Goal: Task Accomplishment & Management: Manage account settings

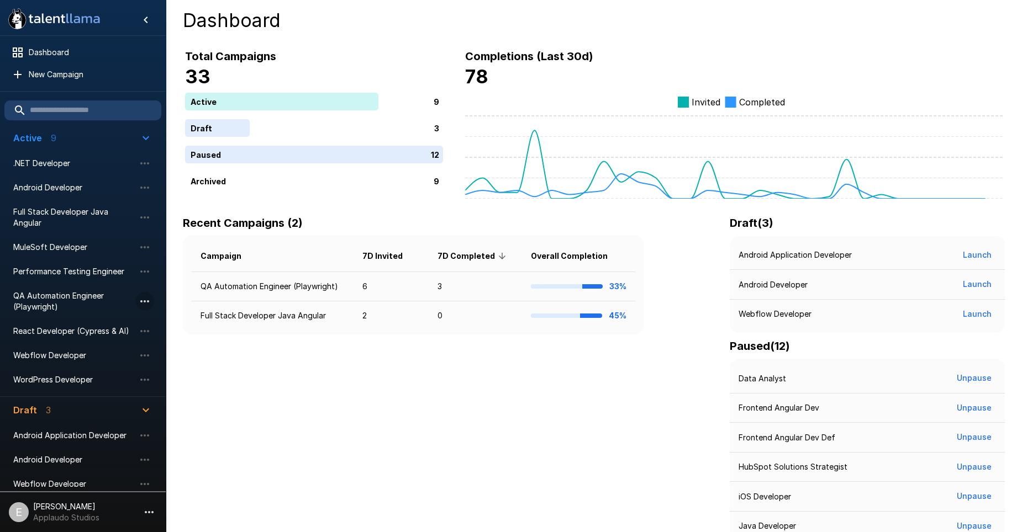
click at [148, 303] on icon "button" at bounding box center [144, 301] width 13 height 13
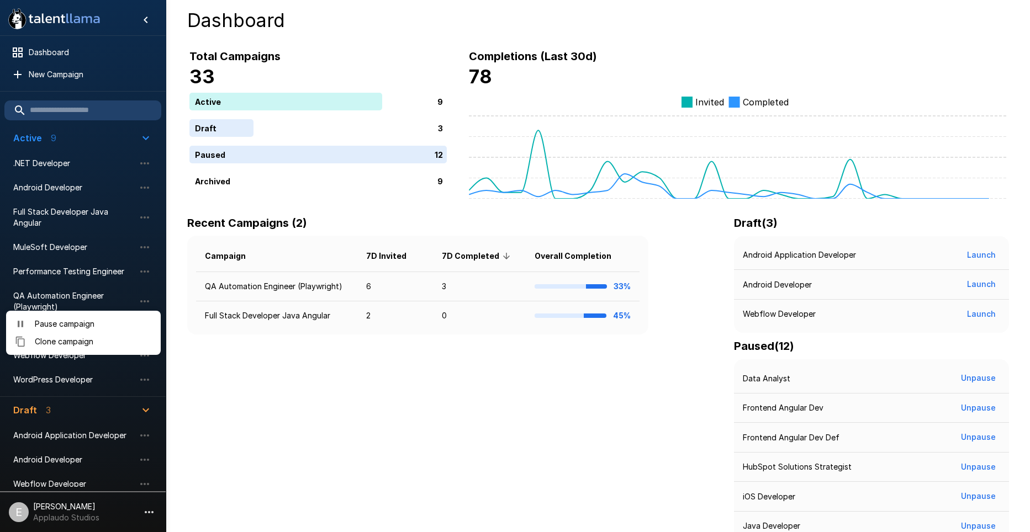
click at [57, 64] on div at bounding box center [515, 266] width 1030 height 532
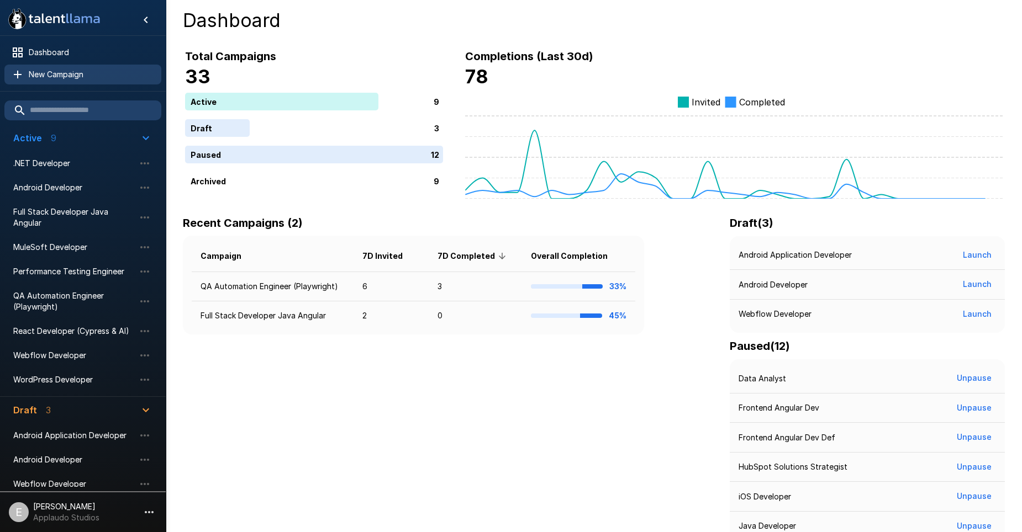
click at [55, 72] on span "New Campaign" at bounding box center [91, 74] width 124 height 11
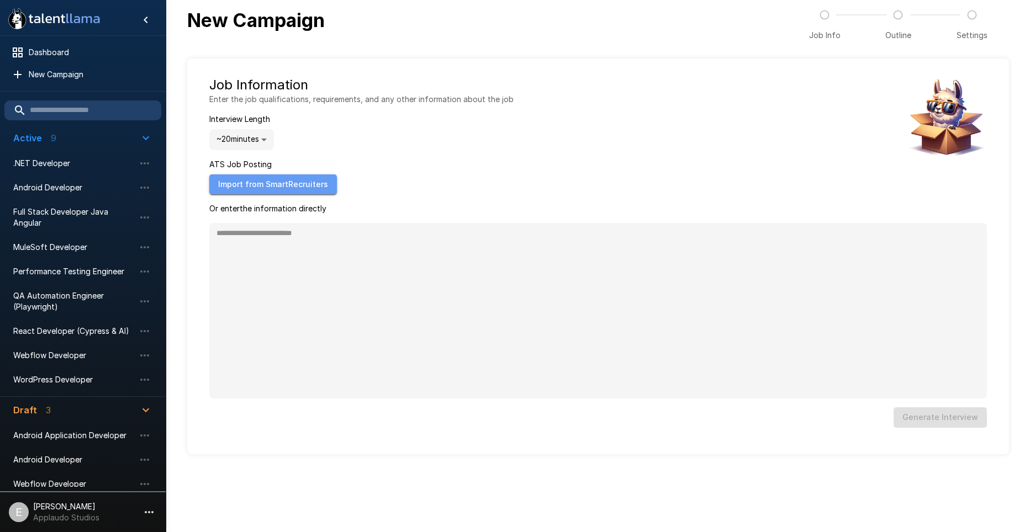
click at [272, 188] on button "Import from SmartRecruiters" at bounding box center [273, 185] width 128 height 20
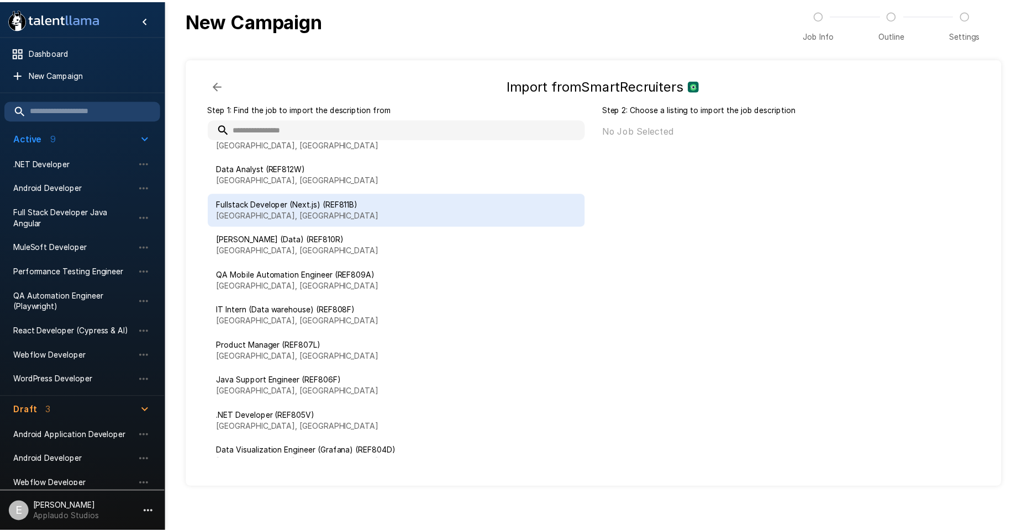
scroll to position [45, 0]
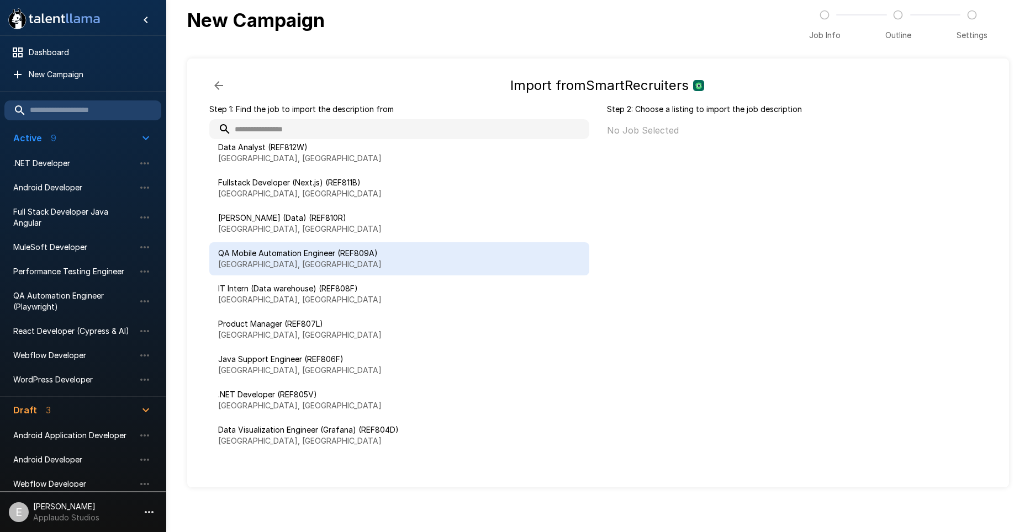
click at [299, 259] on span "QA Mobile Automation Engineer (REF809A)" at bounding box center [399, 253] width 362 height 11
click at [957, 134] on button "Import" at bounding box center [956, 134] width 43 height 20
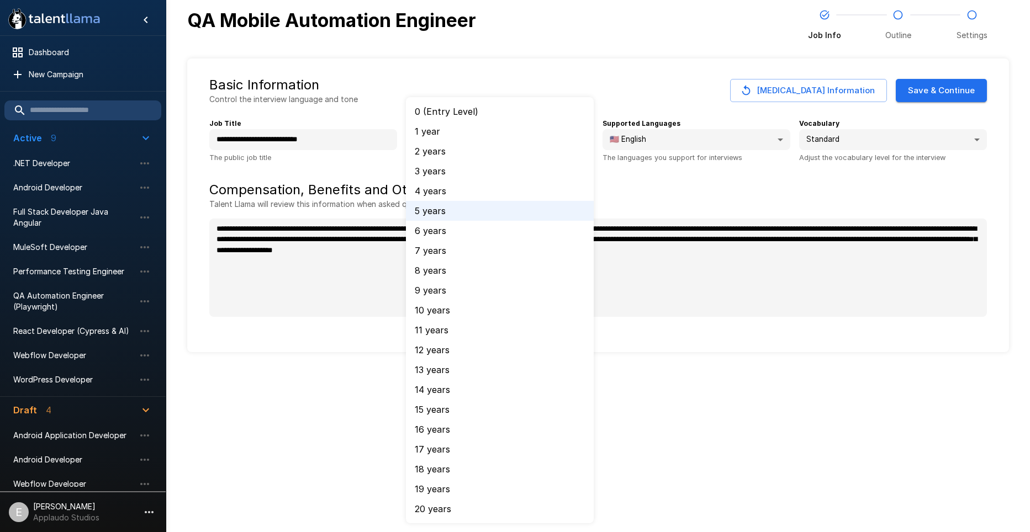
click at [540, 144] on body "**********" at bounding box center [515, 266] width 1030 height 532
click at [452, 210] on li "5 years" at bounding box center [500, 211] width 188 height 20
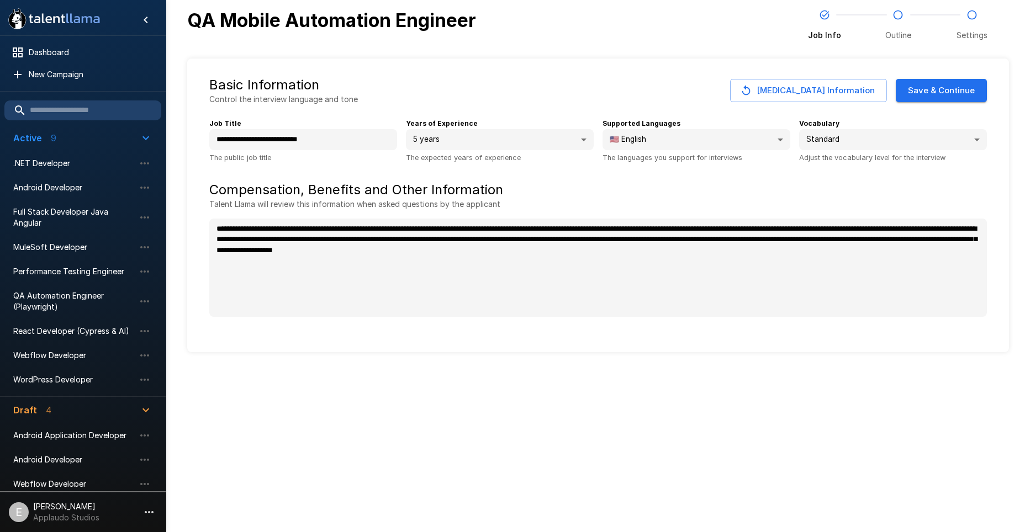
type textarea "*"
click at [943, 96] on button "Save & Continue" at bounding box center [941, 90] width 91 height 23
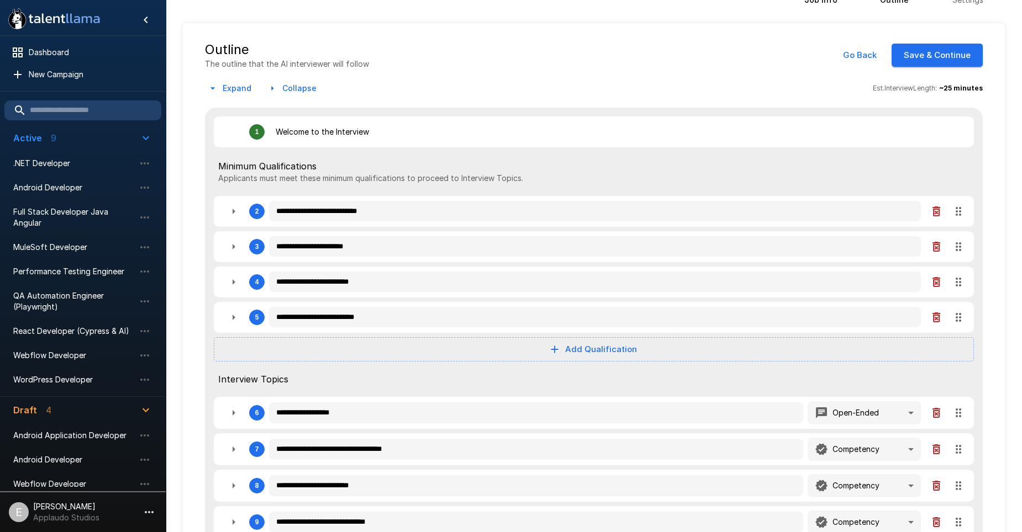
scroll to position [55, 0]
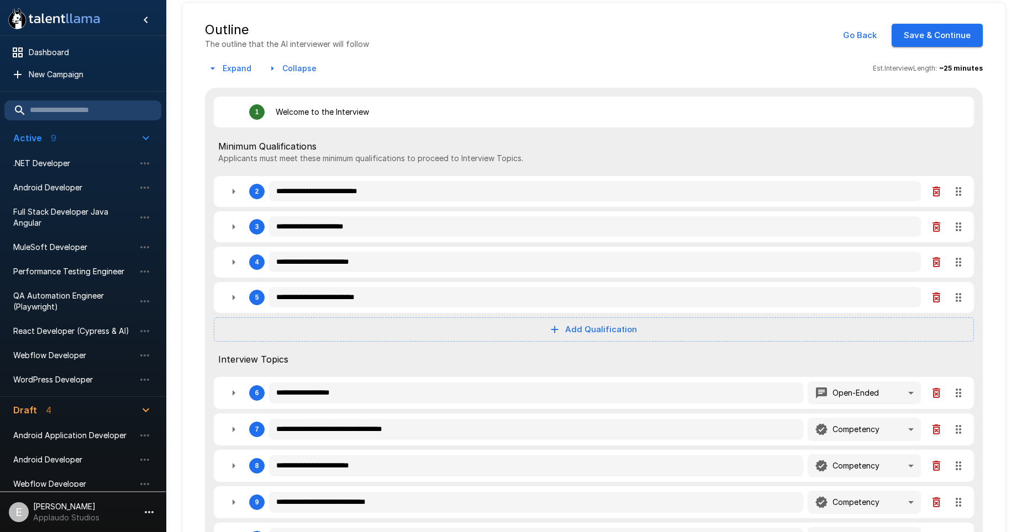
click at [235, 186] on icon "button" at bounding box center [233, 191] width 13 height 13
type textarea "*"
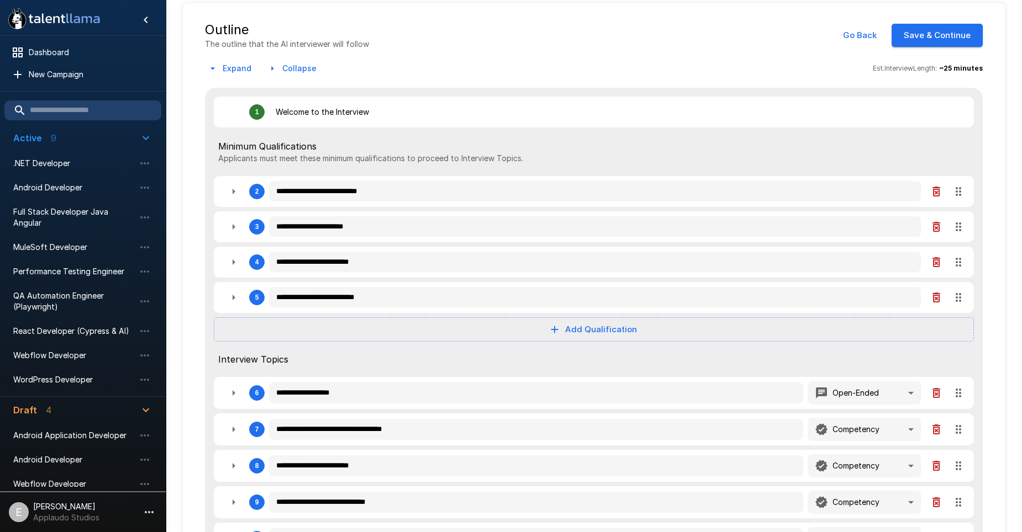
type textarea "*"
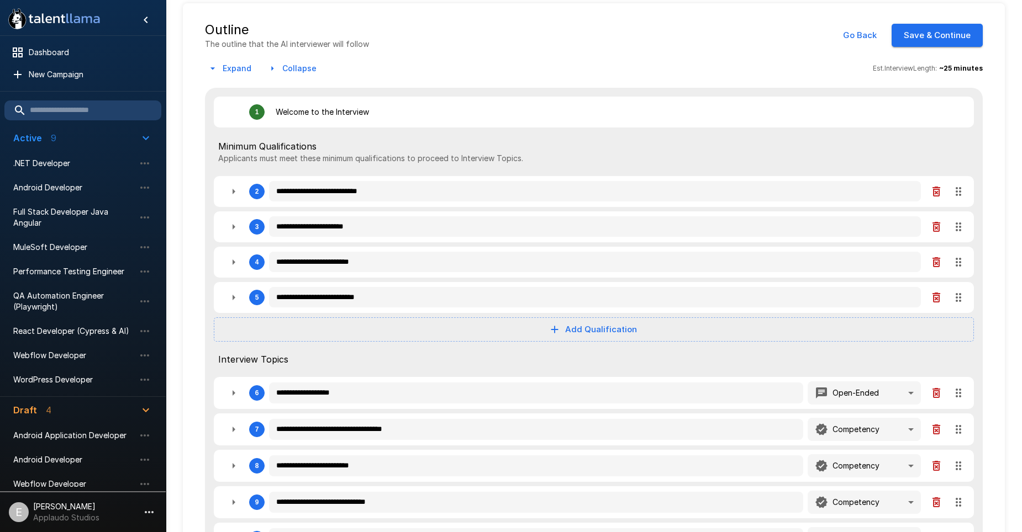
type textarea "*"
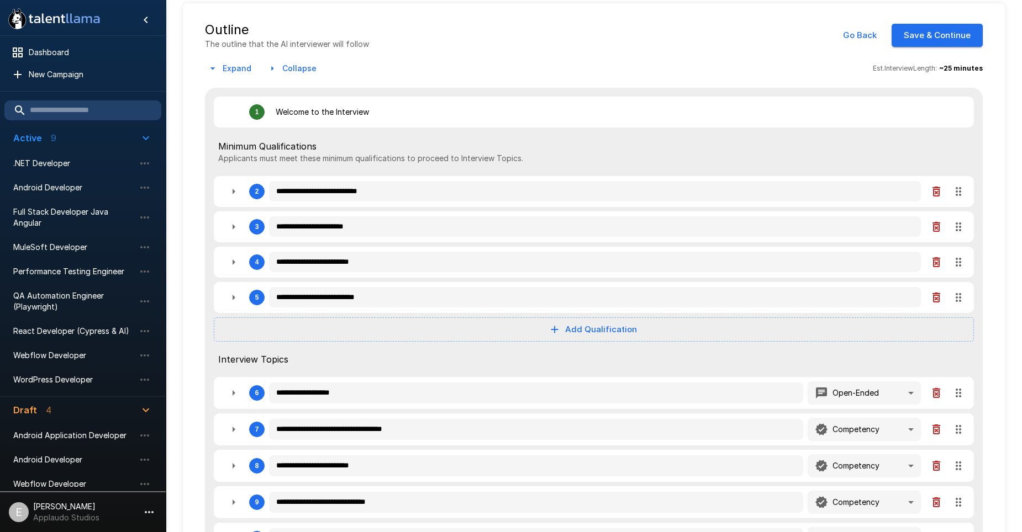
type textarea "*"
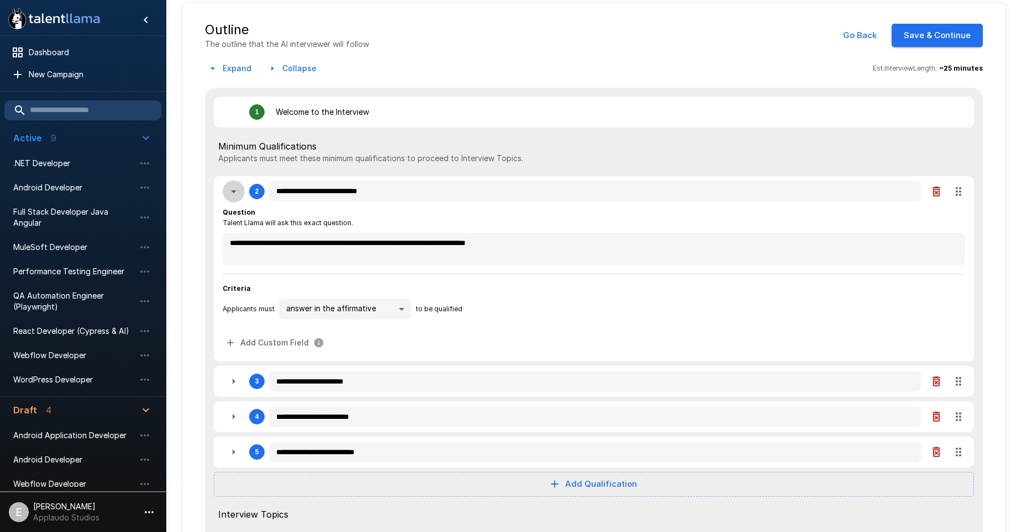
click at [232, 189] on icon "button" at bounding box center [233, 191] width 13 height 13
type textarea "*"
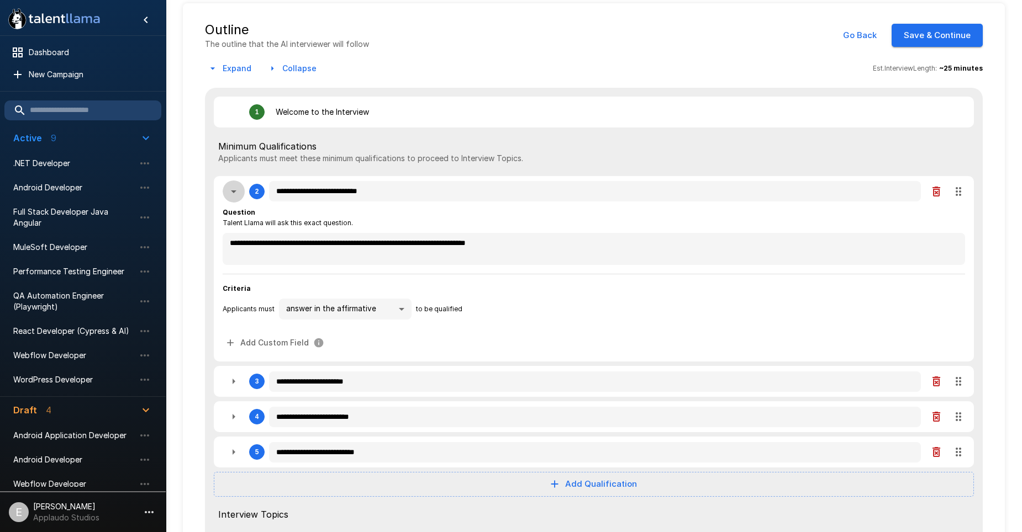
type textarea "*"
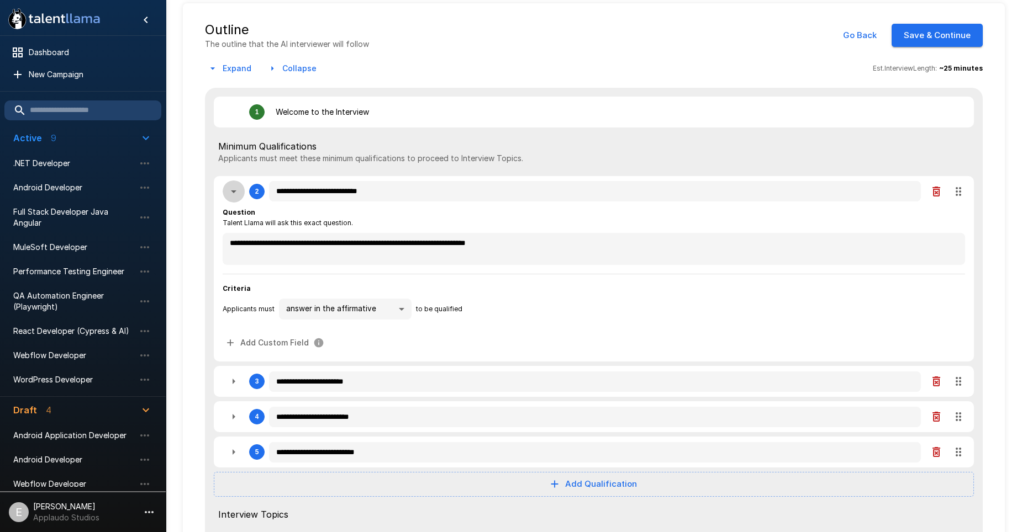
type textarea "*"
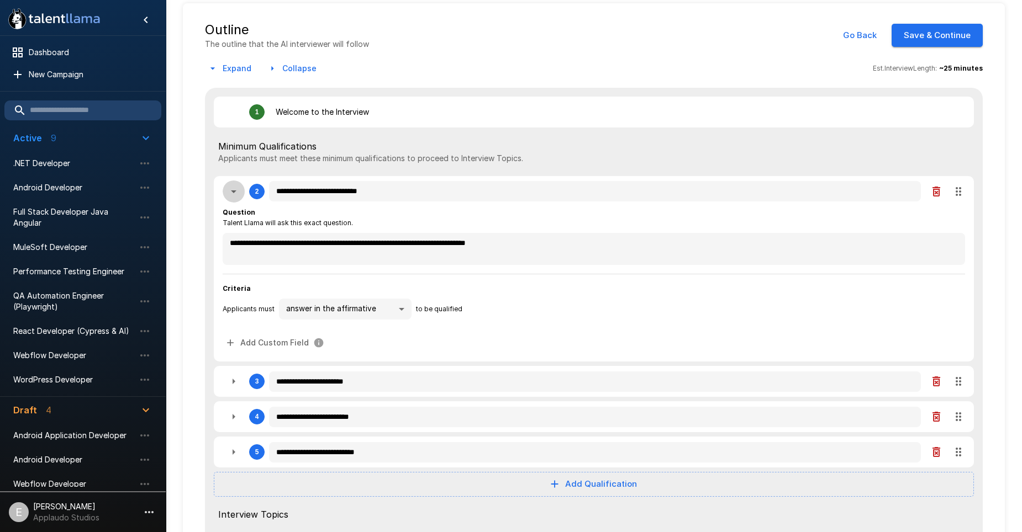
type textarea "*"
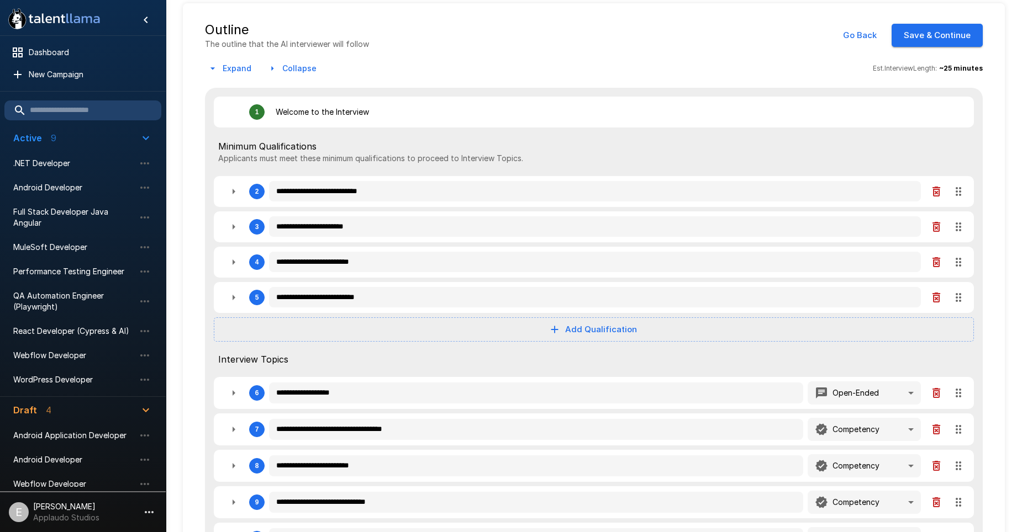
click at [236, 229] on icon "button" at bounding box center [233, 226] width 13 height 13
type textarea "*"
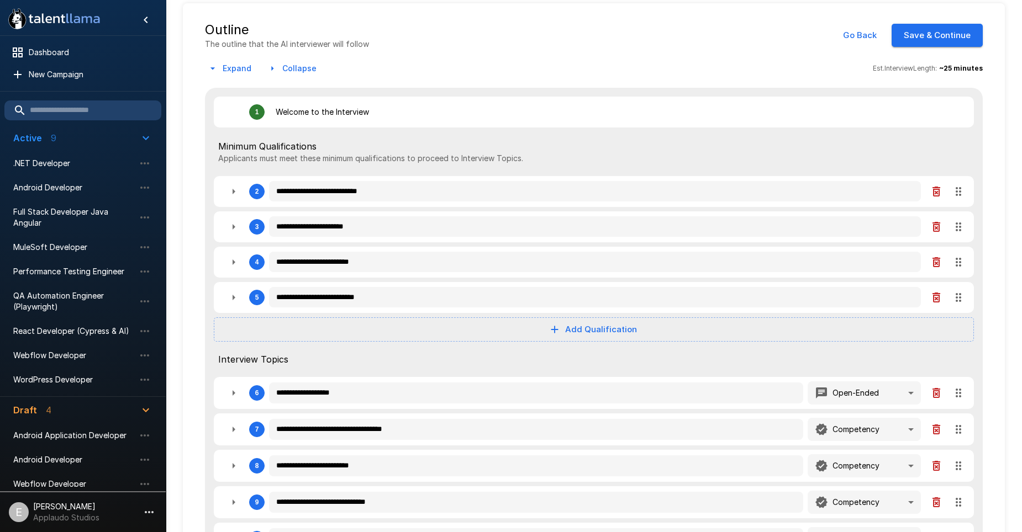
type textarea "*"
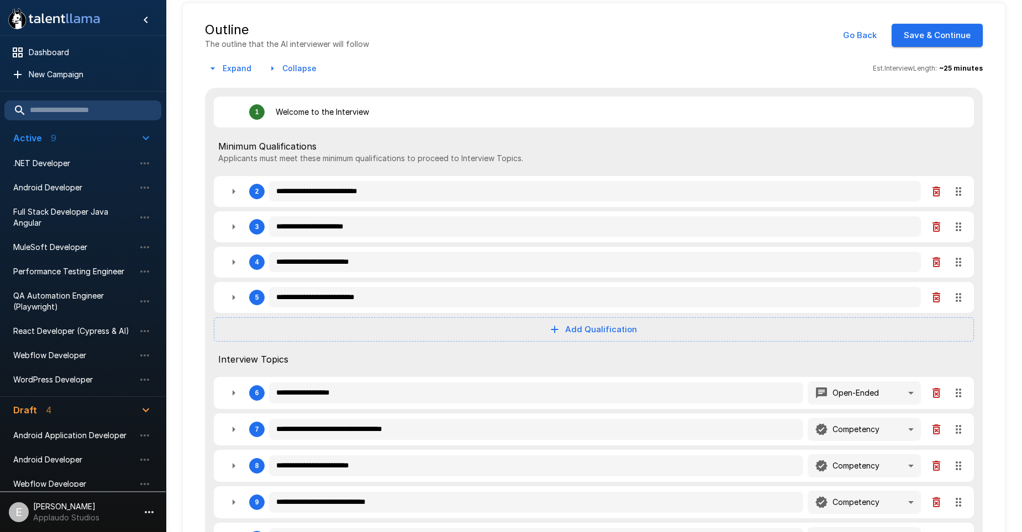
type textarea "*"
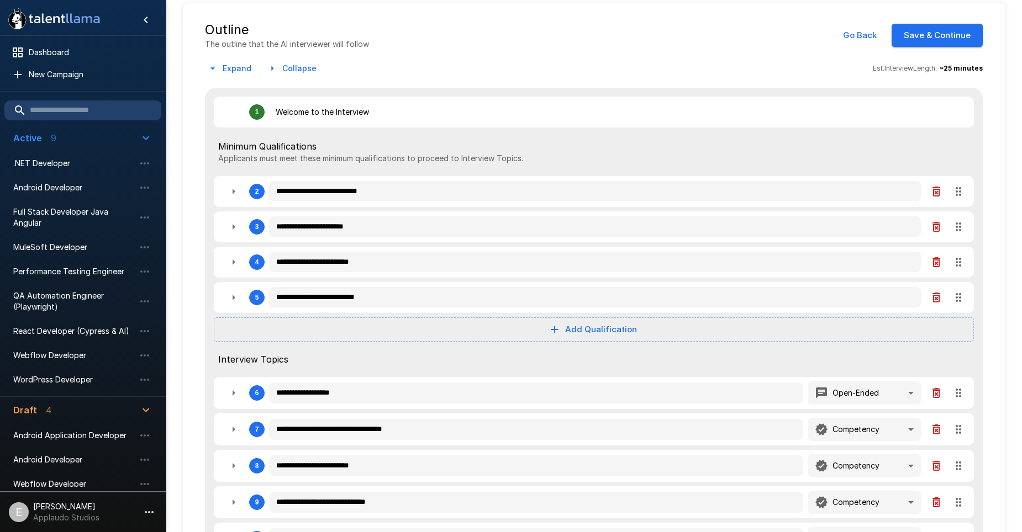
type textarea "*"
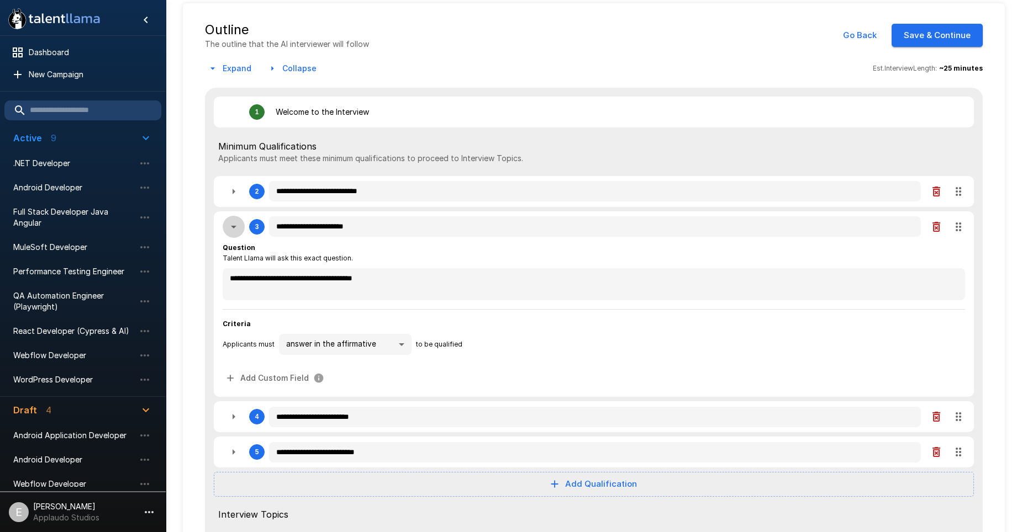
click at [236, 229] on icon "button" at bounding box center [233, 226] width 13 height 13
type textarea "*"
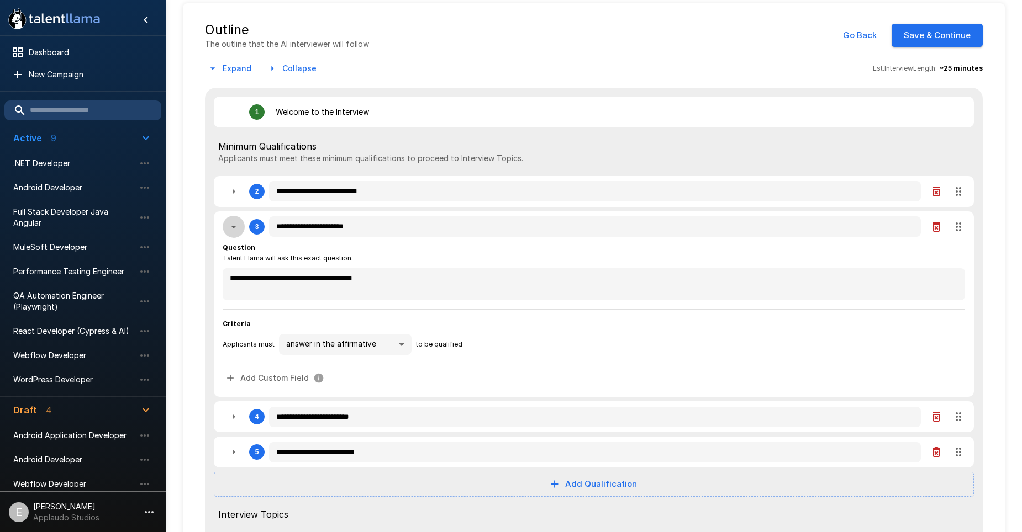
type textarea "*"
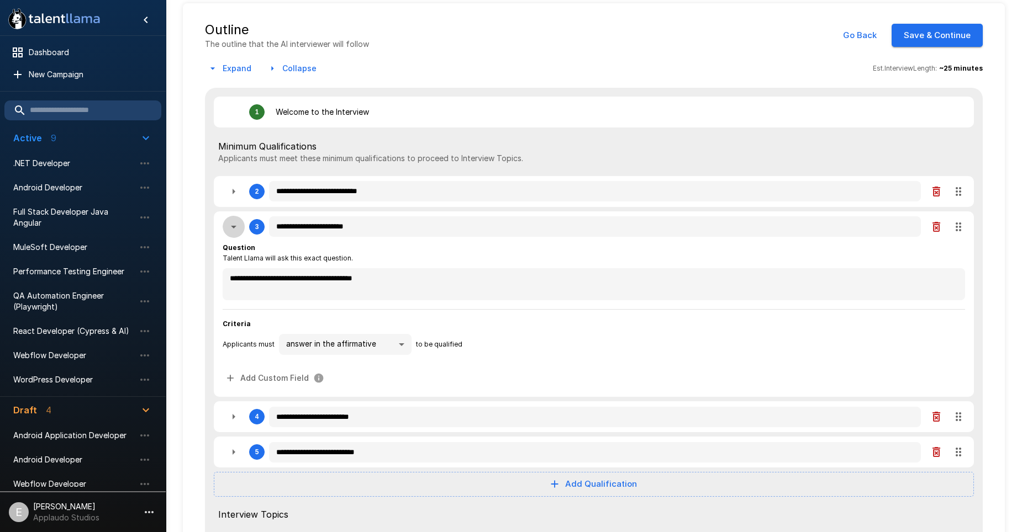
type textarea "*"
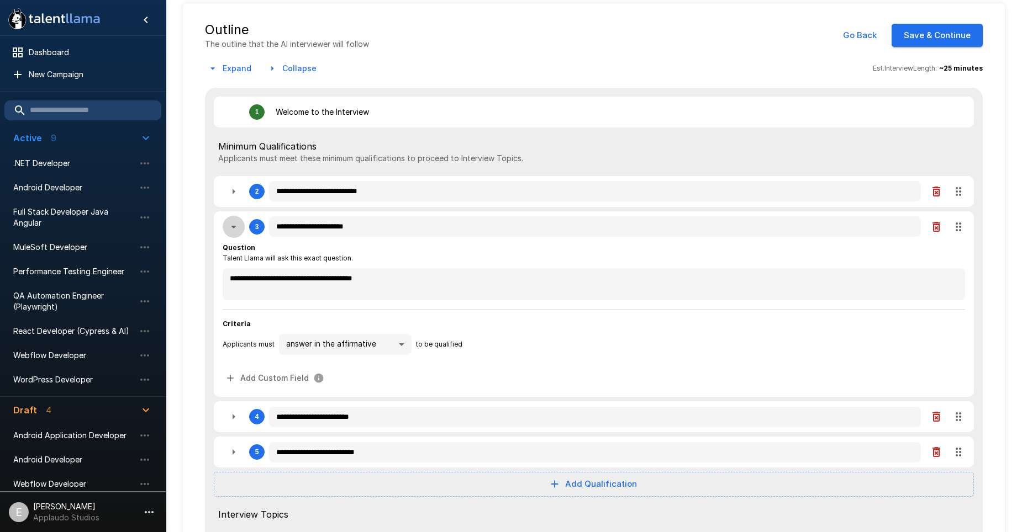
type textarea "*"
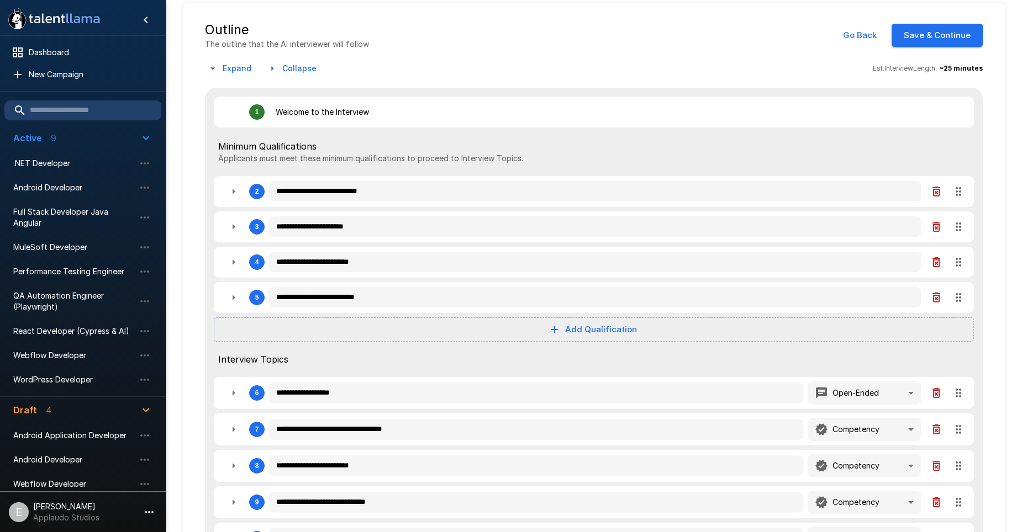
click at [236, 225] on icon "button" at bounding box center [233, 226] width 13 height 13
type textarea "*"
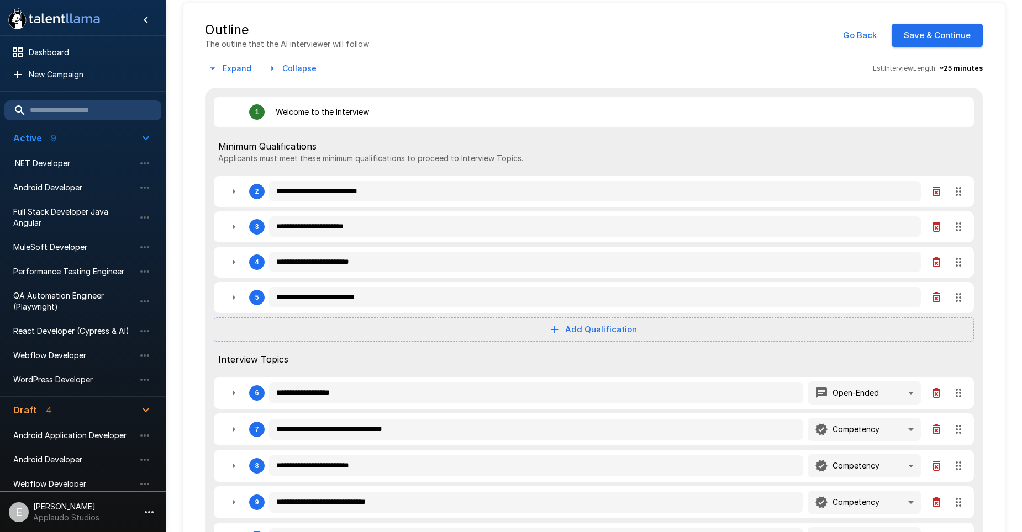
type textarea "*"
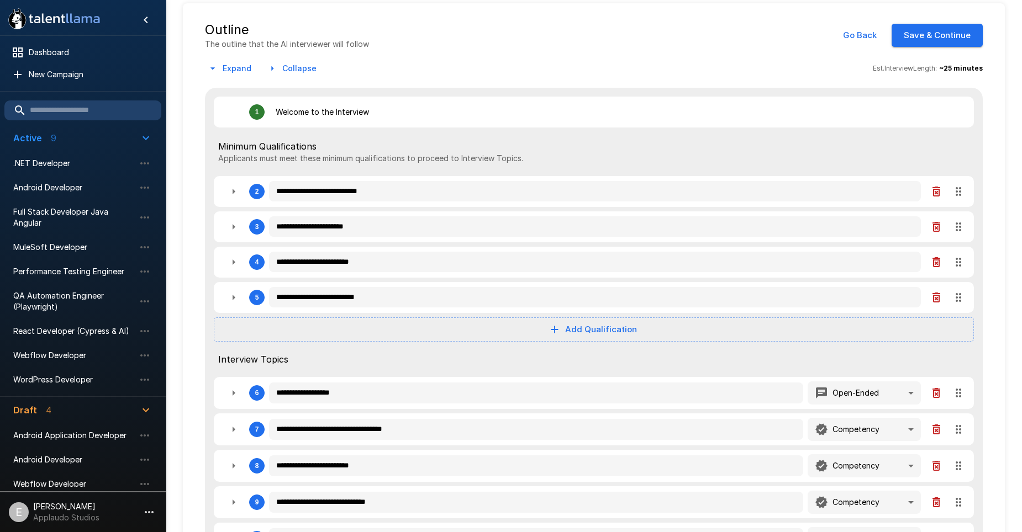
type textarea "*"
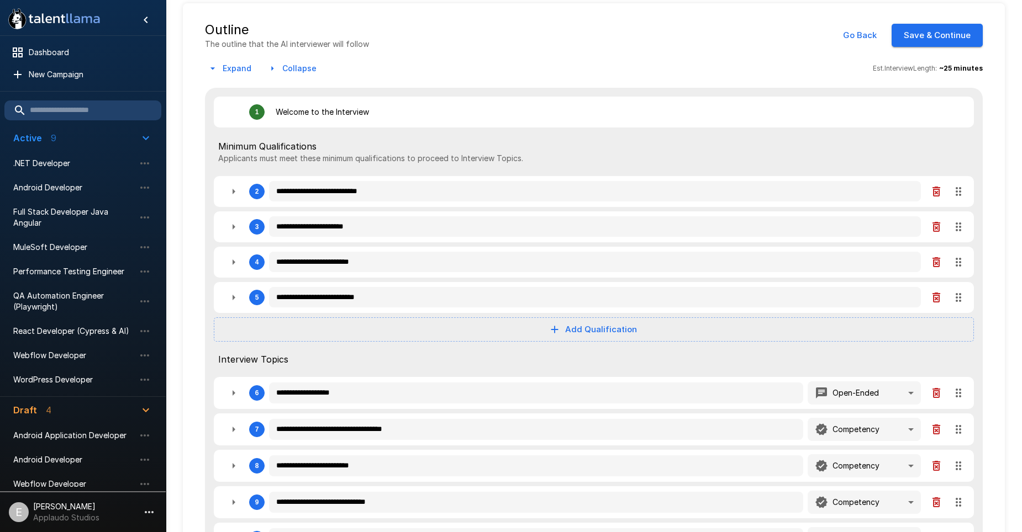
type textarea "*"
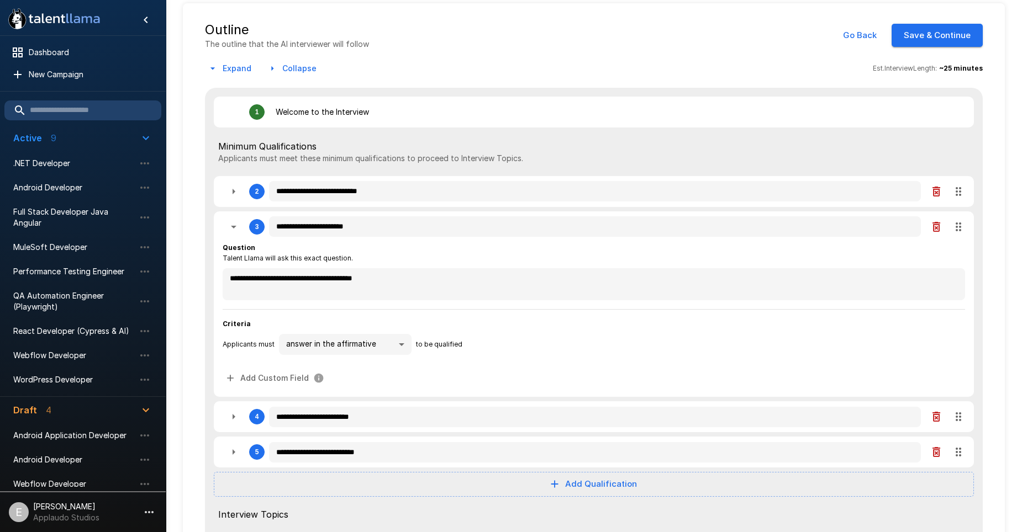
click at [236, 225] on icon "button" at bounding box center [233, 226] width 13 height 13
type textarea "*"
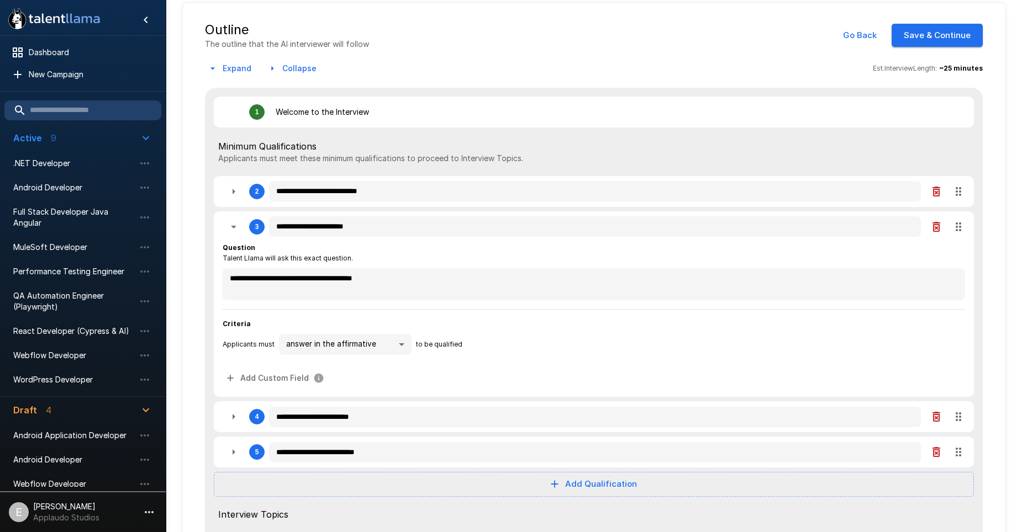
type textarea "*"
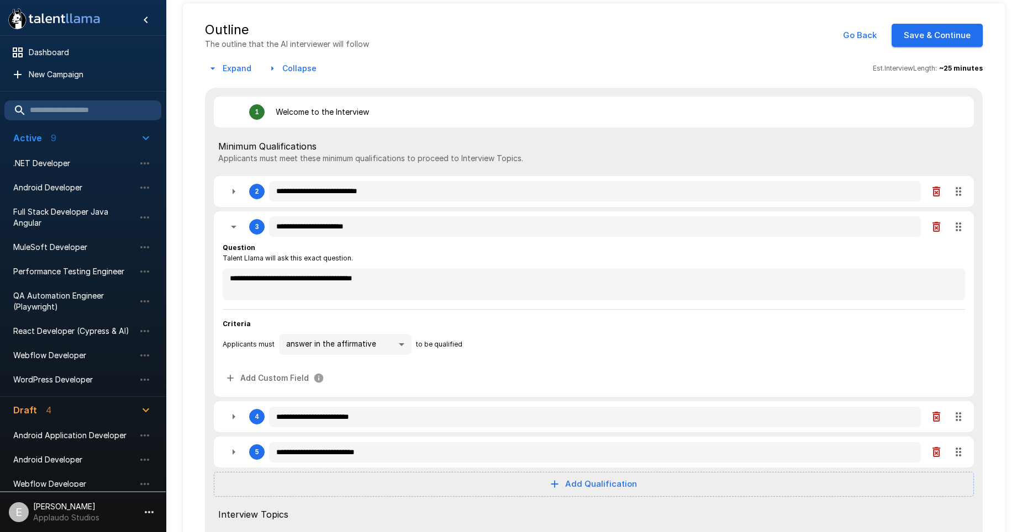
type textarea "*"
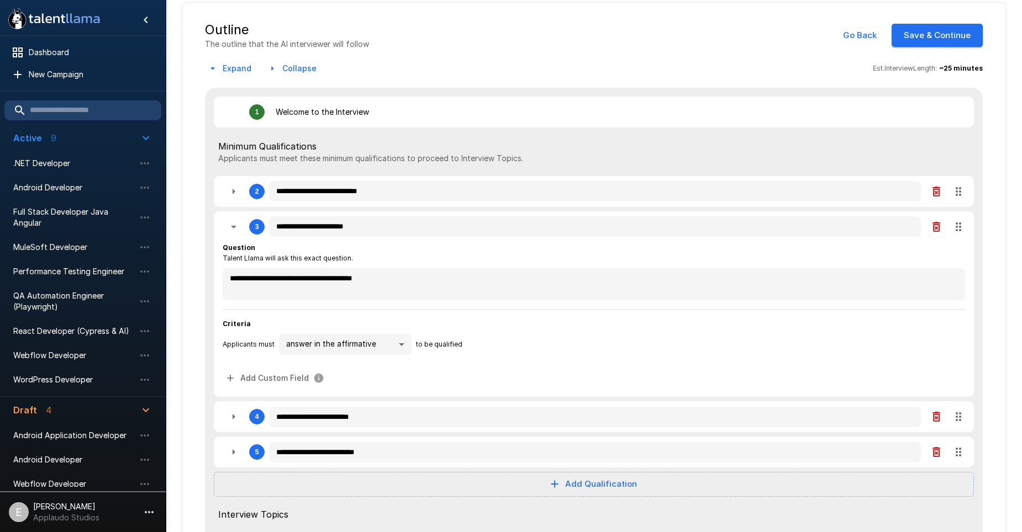
type textarea "*"
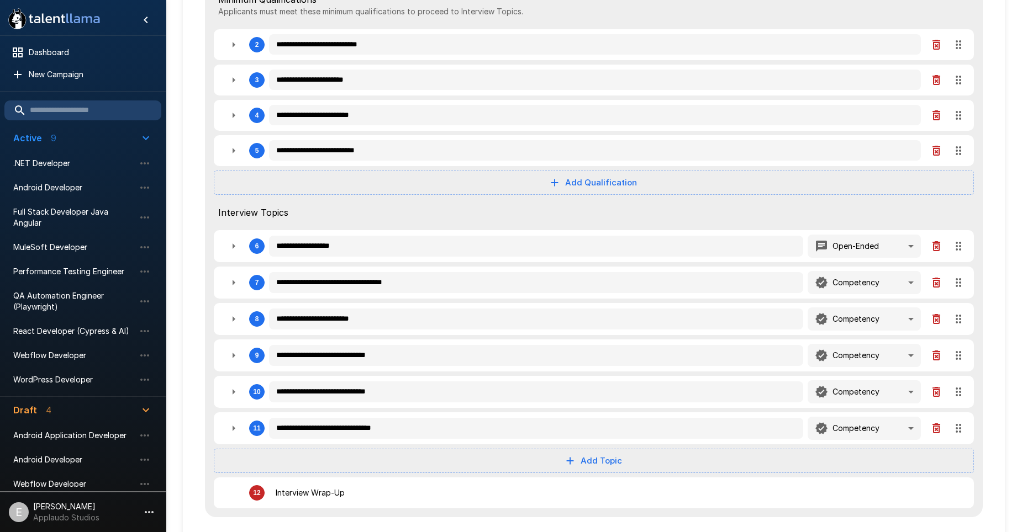
scroll to position [221, 0]
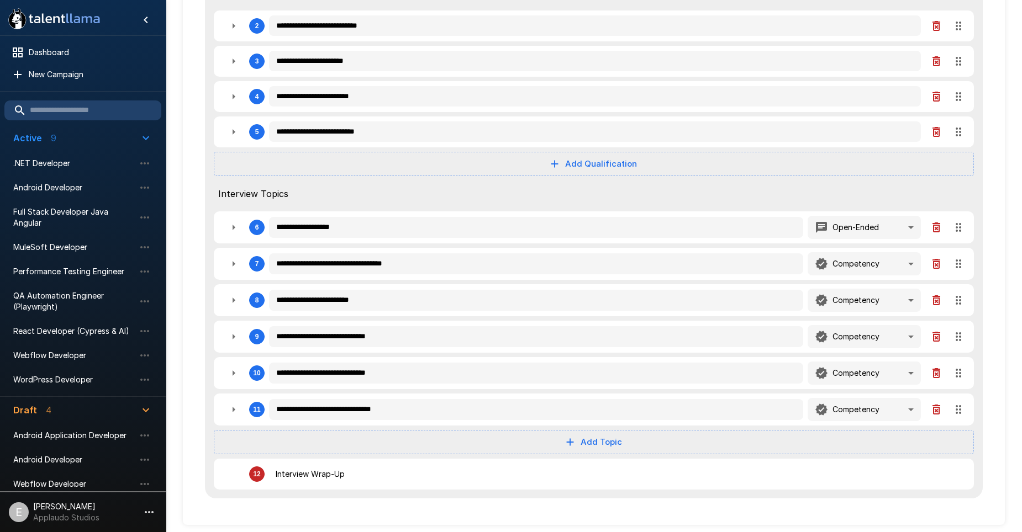
click at [232, 129] on icon "button" at bounding box center [233, 131] width 13 height 13
type textarea "*"
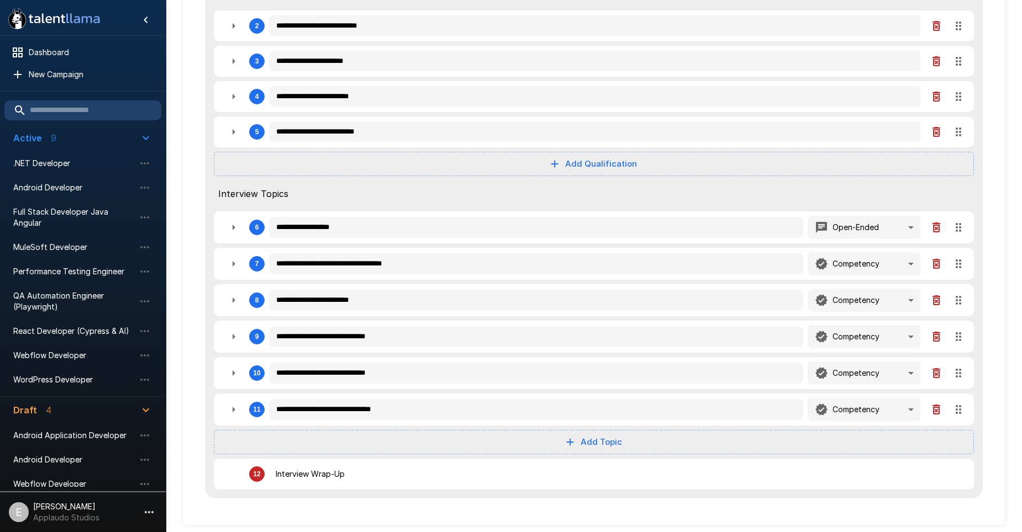
type textarea "*"
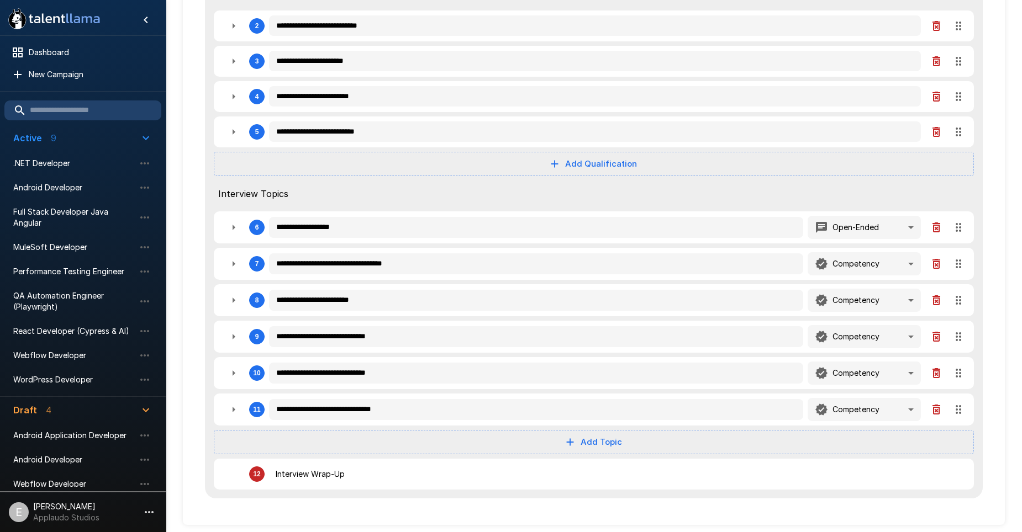
type textarea "*"
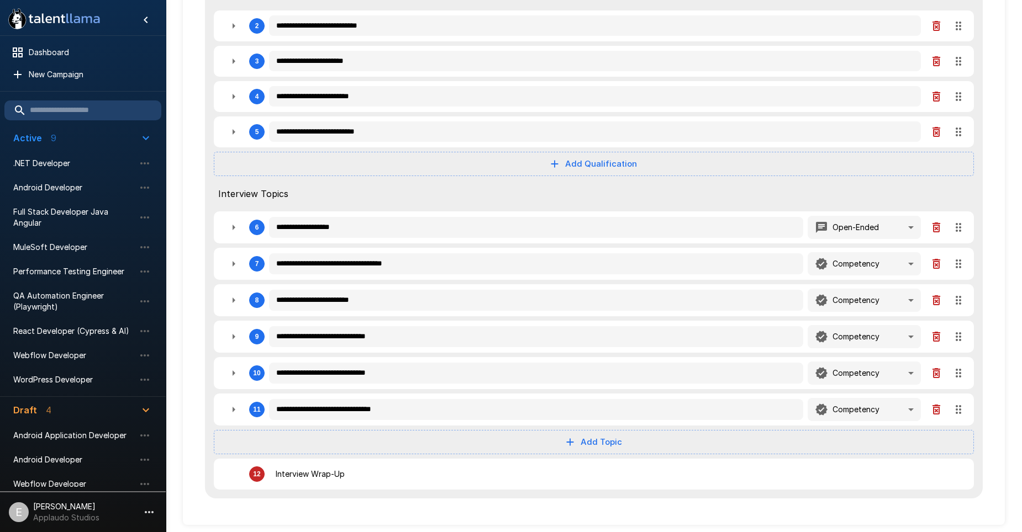
type textarea "*"
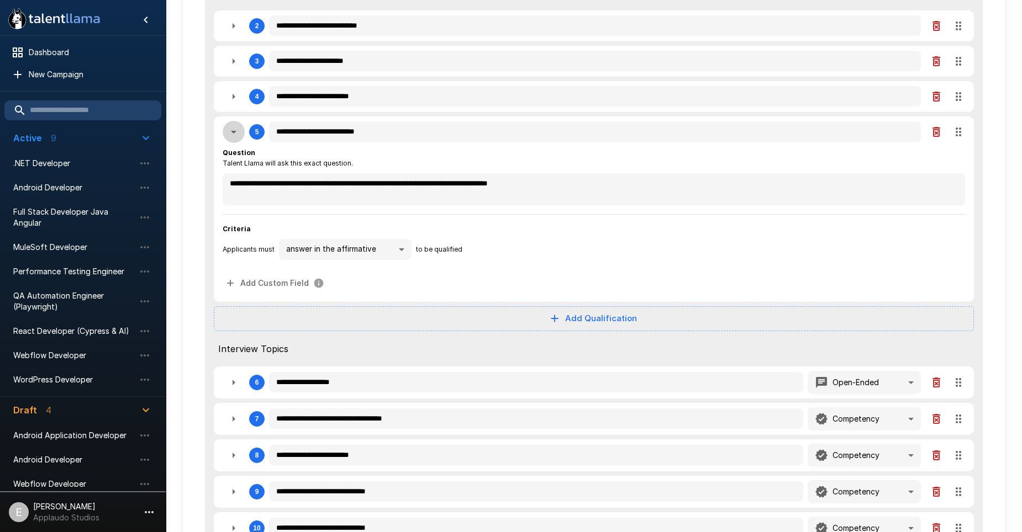
click at [232, 129] on icon "button" at bounding box center [233, 131] width 13 height 13
type textarea "*"
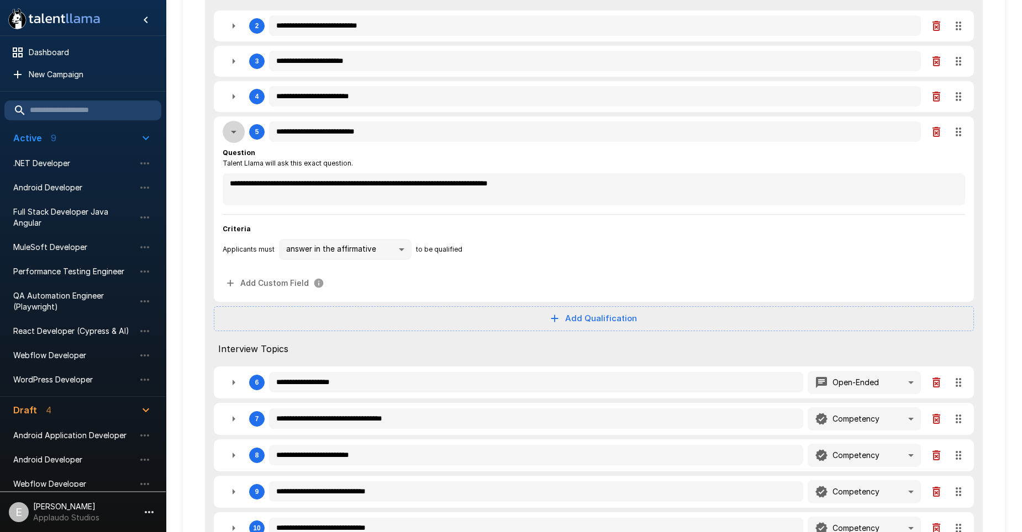
type textarea "*"
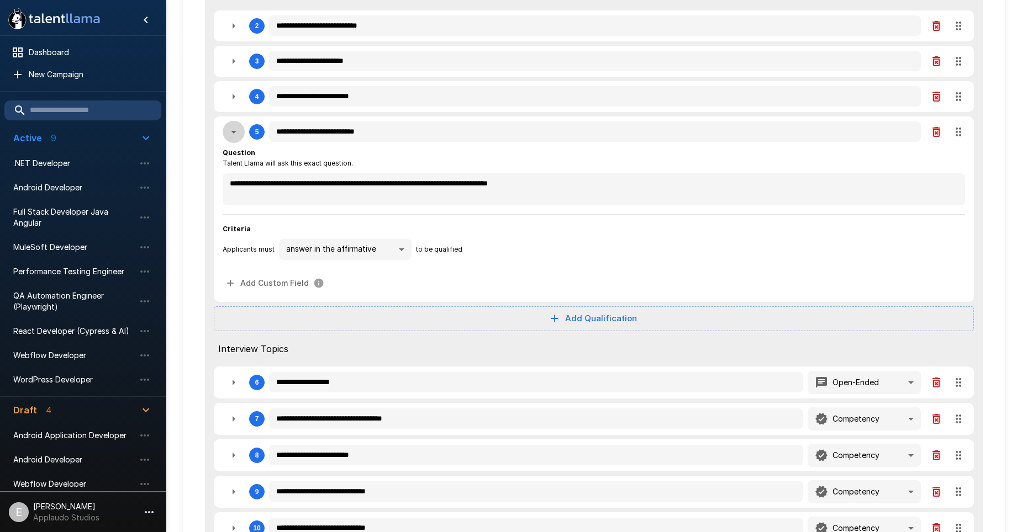
type textarea "*"
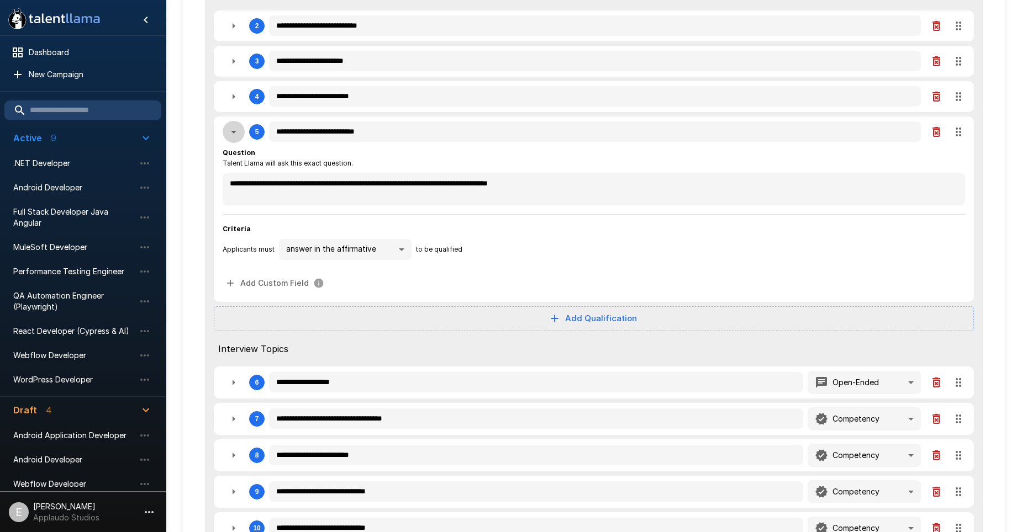
type textarea "*"
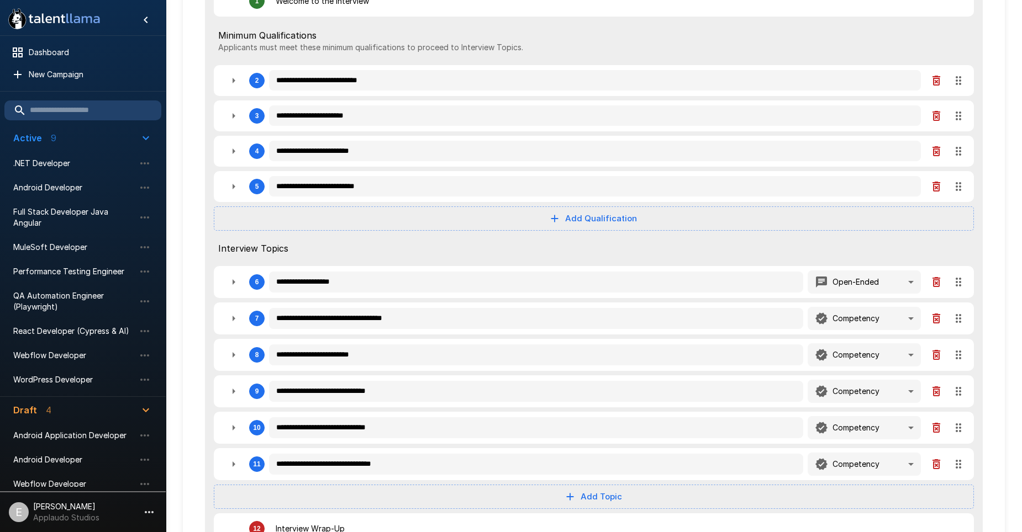
scroll to position [223, 0]
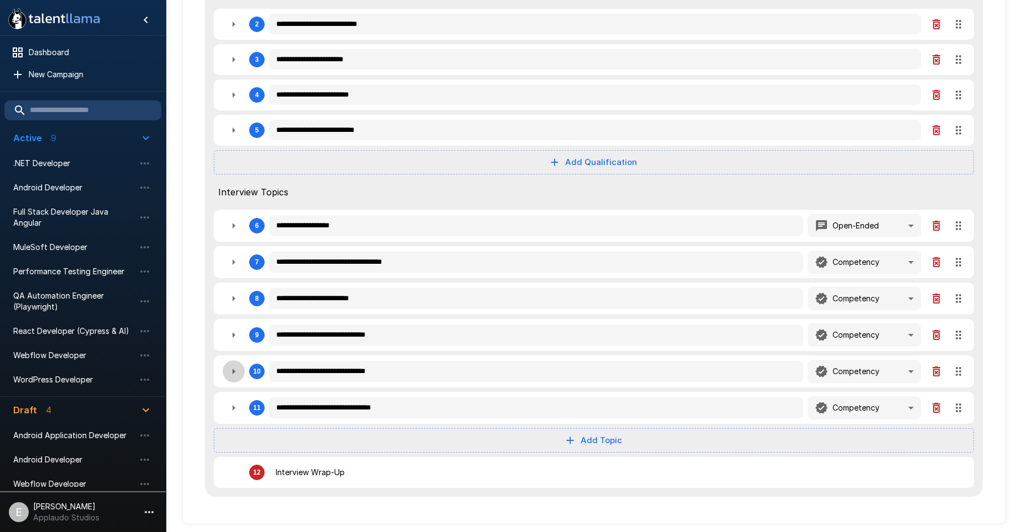
click at [237, 364] on button "button" at bounding box center [234, 372] width 22 height 22
type textarea "*"
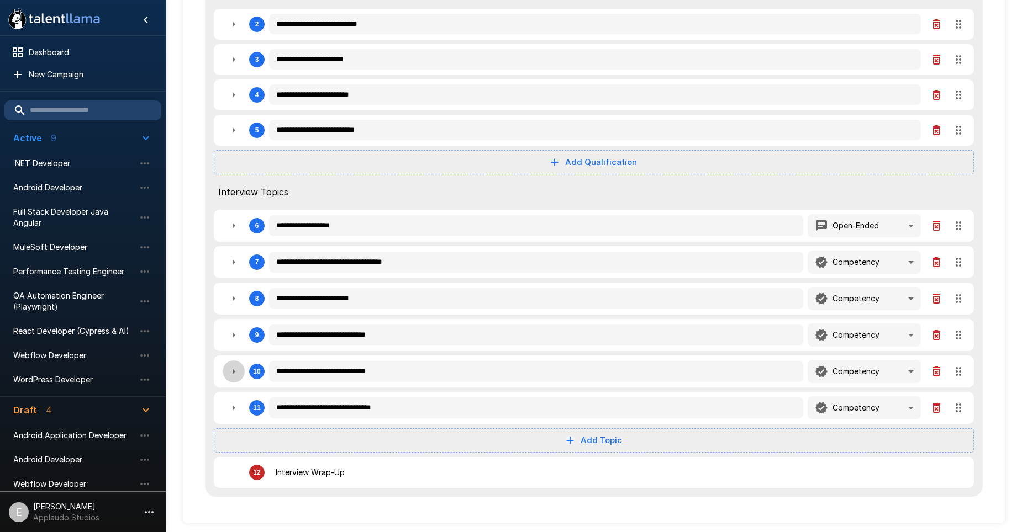
type textarea "*"
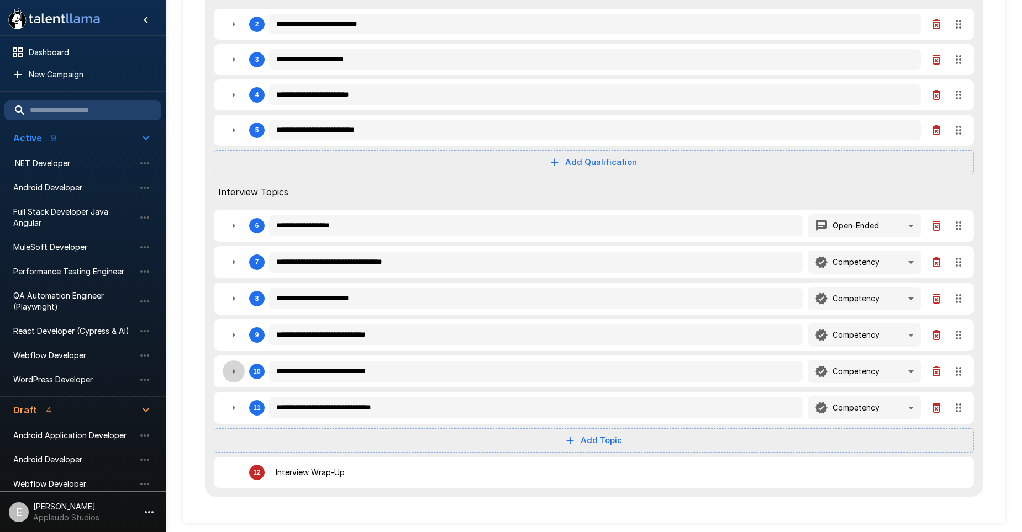
type textarea "*"
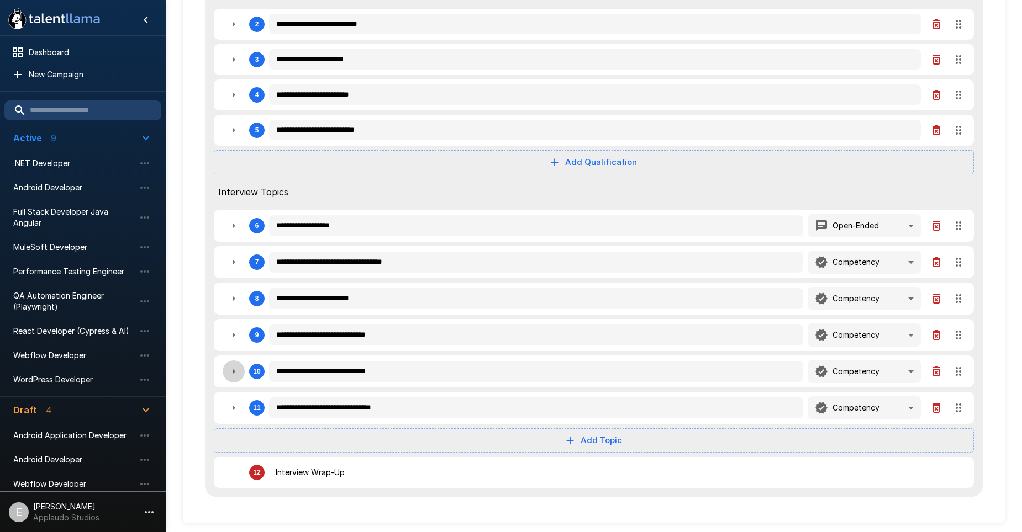
type textarea "*"
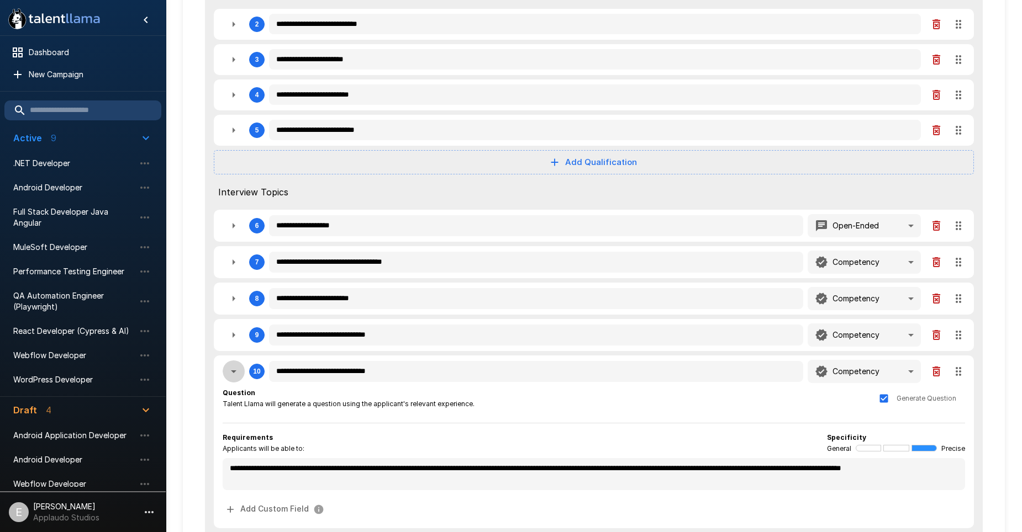
click at [237, 364] on button "button" at bounding box center [234, 372] width 22 height 22
type textarea "*"
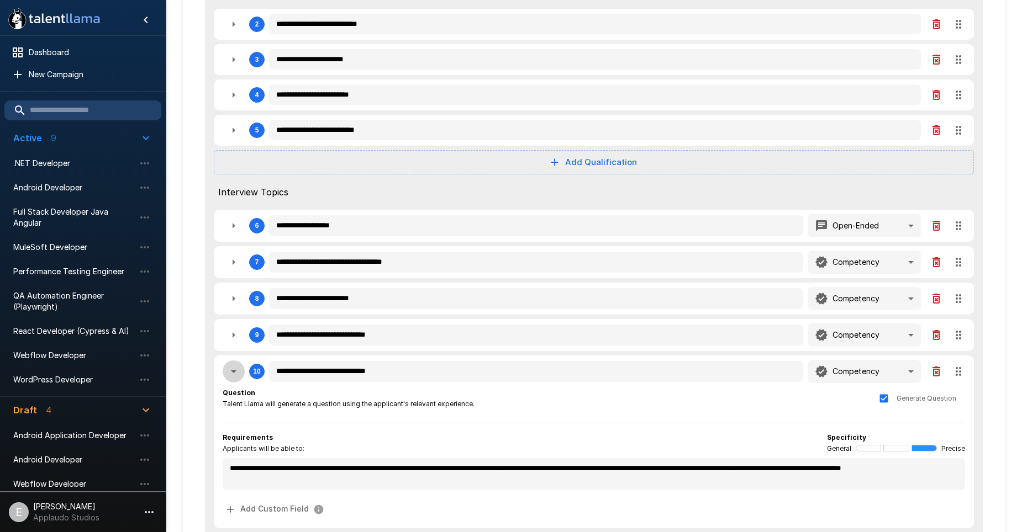
type textarea "*"
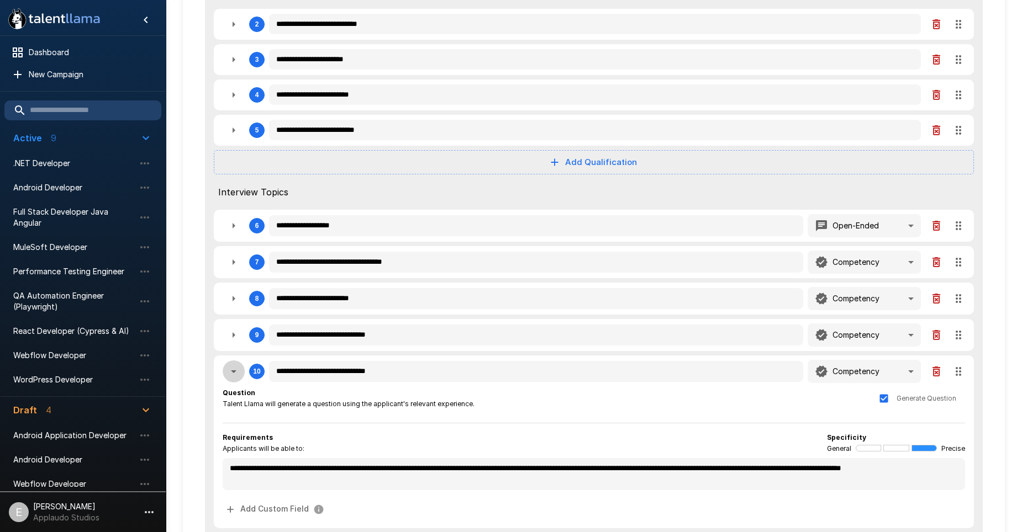
type textarea "*"
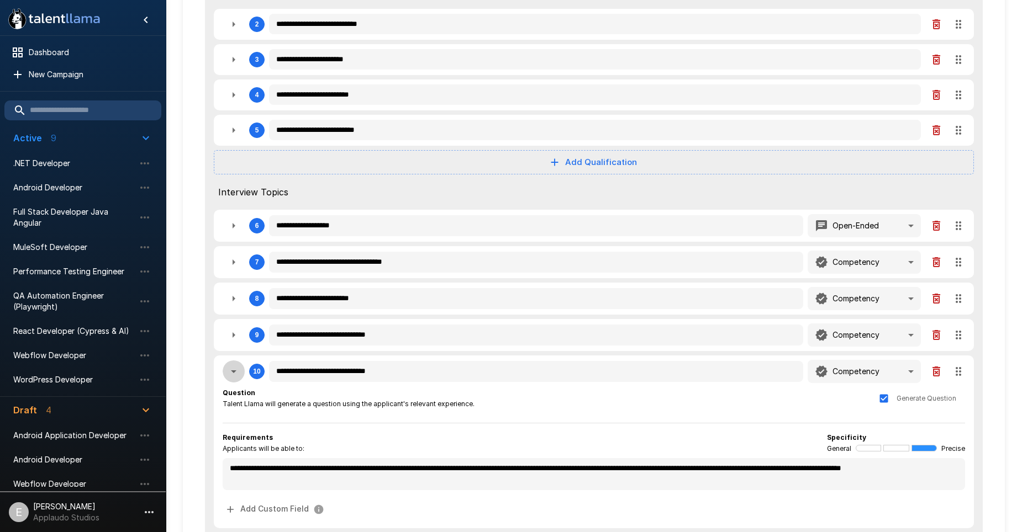
type textarea "*"
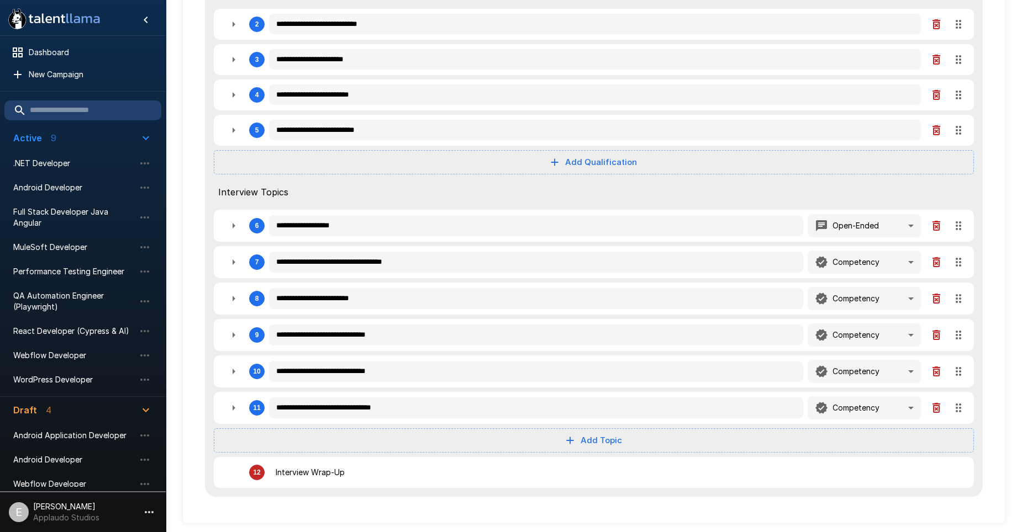
scroll to position [0, 0]
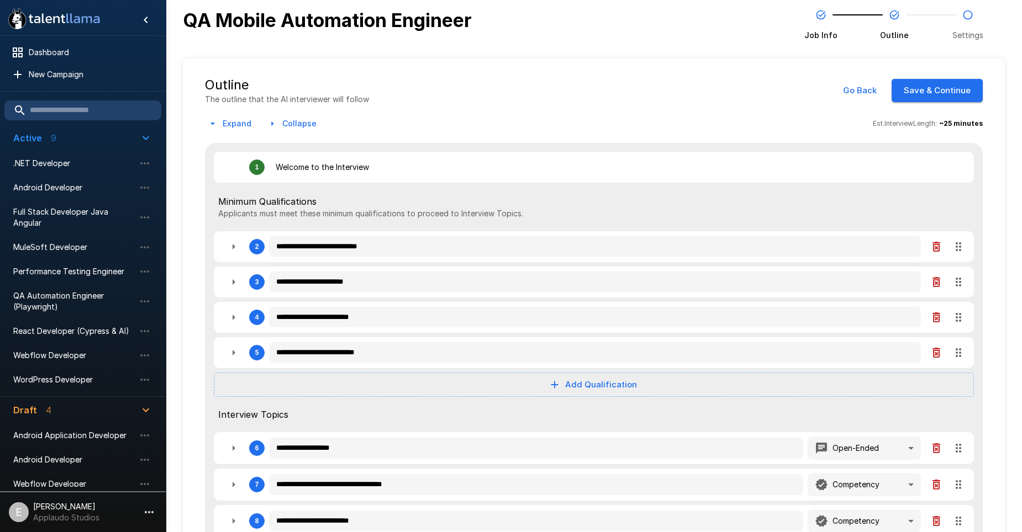
click at [231, 250] on icon "button" at bounding box center [233, 246] width 13 height 13
type textarea "*"
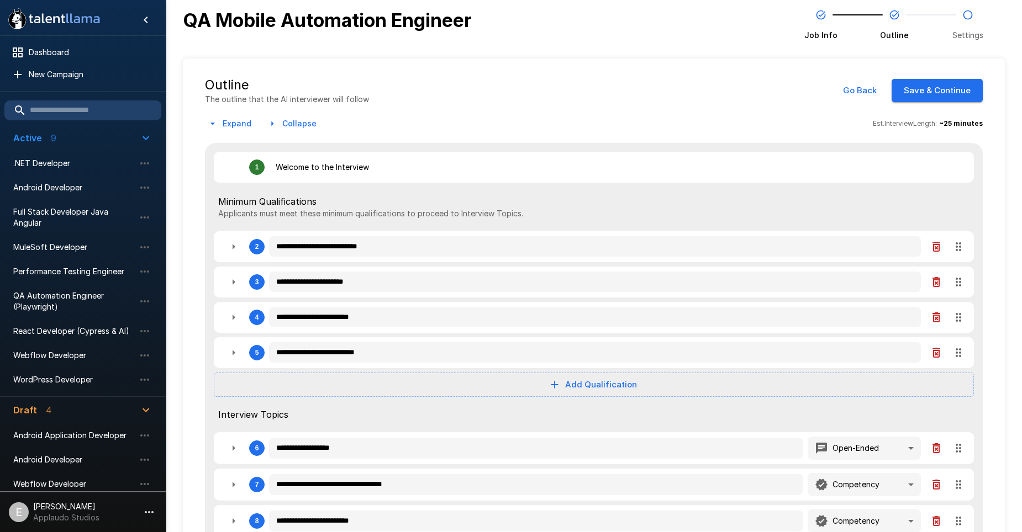
type textarea "*"
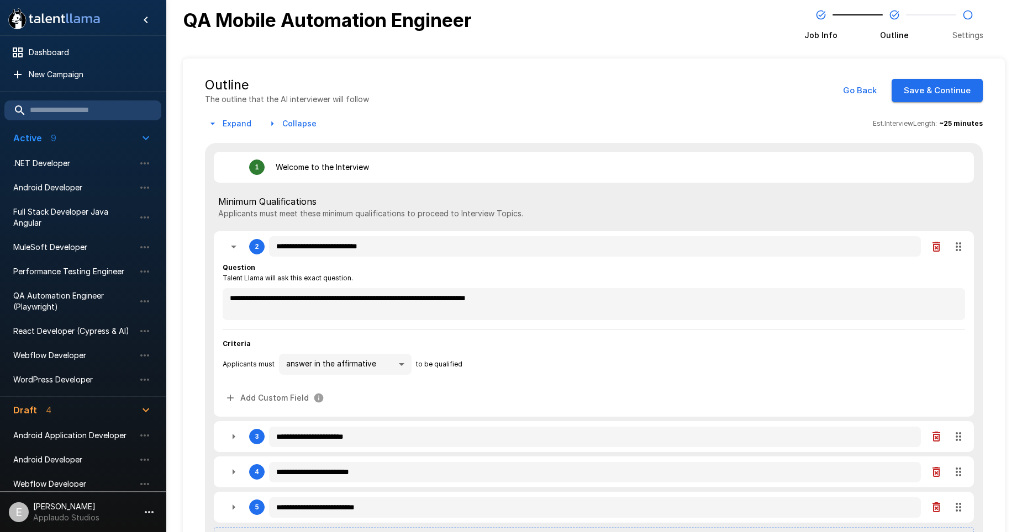
click at [231, 250] on icon "button" at bounding box center [233, 246] width 13 height 13
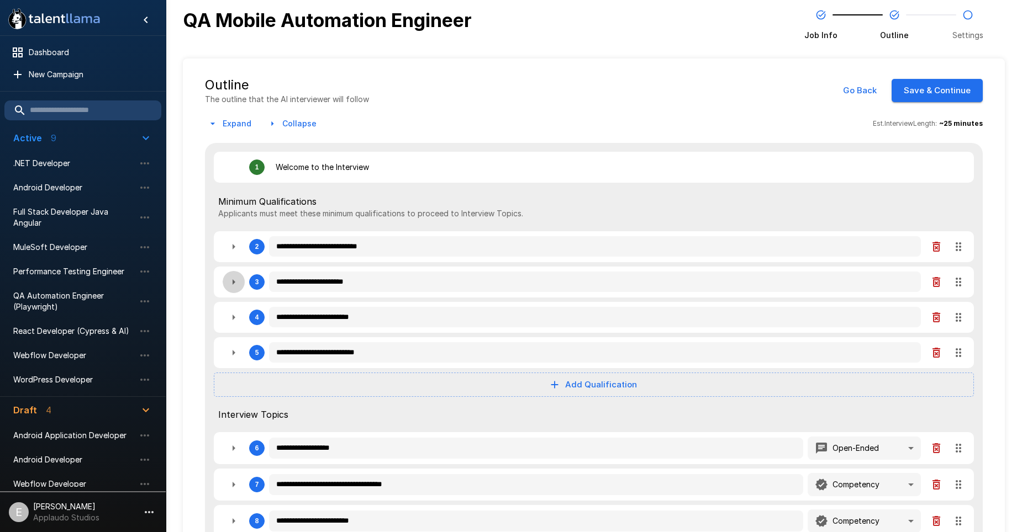
click at [232, 284] on icon "button" at bounding box center [233, 282] width 13 height 13
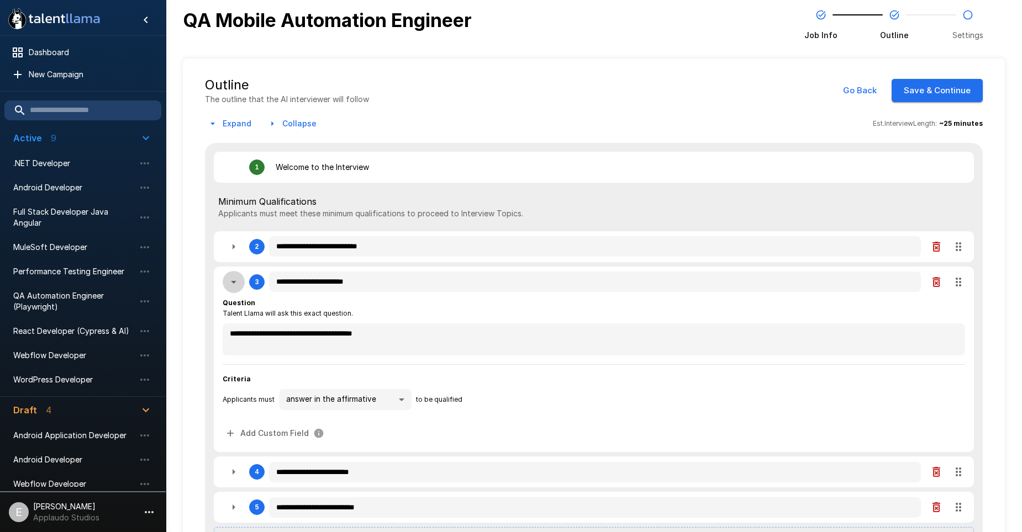
click at [232, 284] on icon "button" at bounding box center [233, 282] width 13 height 13
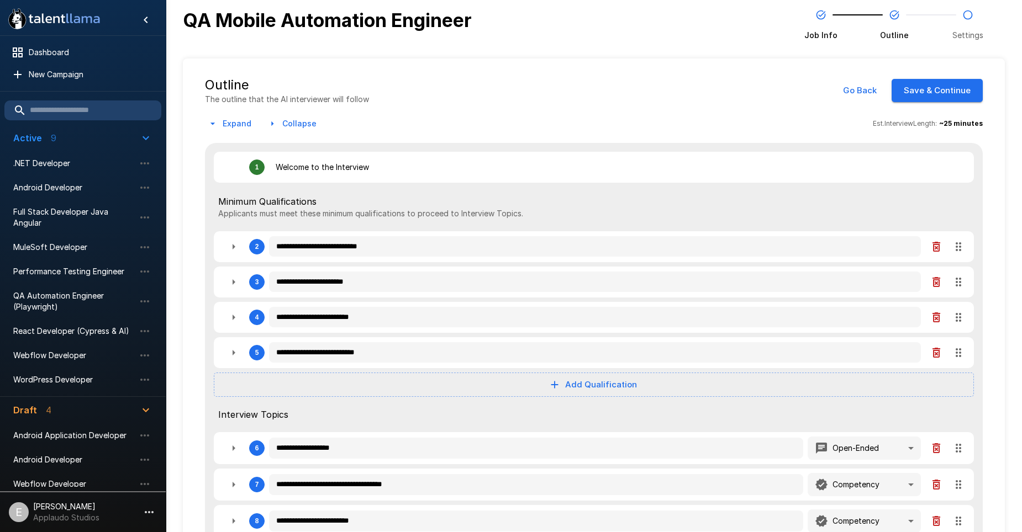
click at [227, 313] on icon "button" at bounding box center [233, 317] width 13 height 13
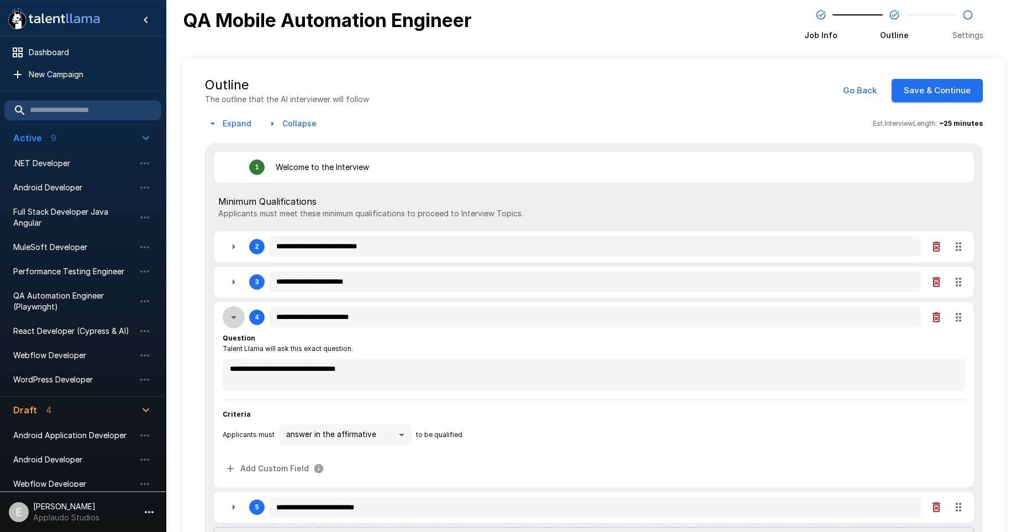
click at [227, 313] on icon "button" at bounding box center [233, 317] width 13 height 13
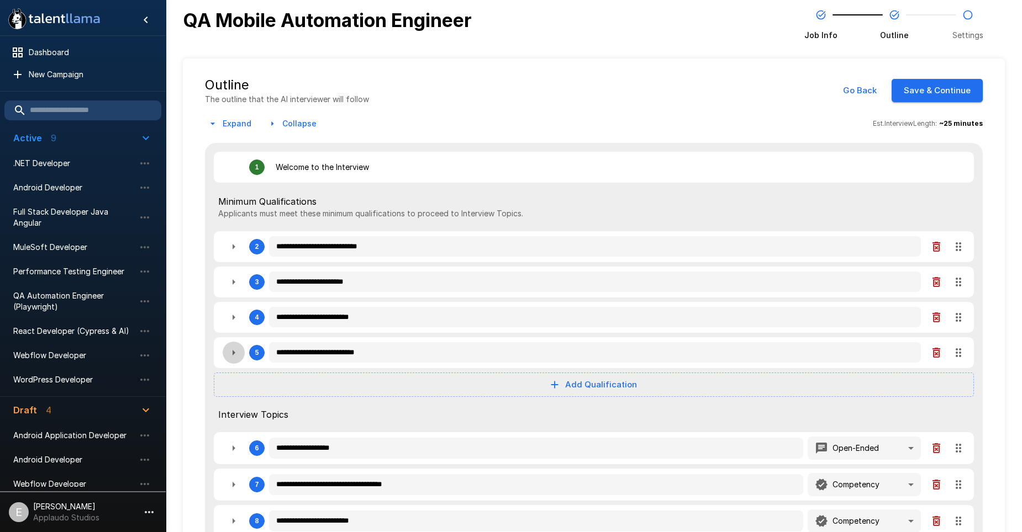
click at [226, 351] on button "button" at bounding box center [234, 353] width 22 height 22
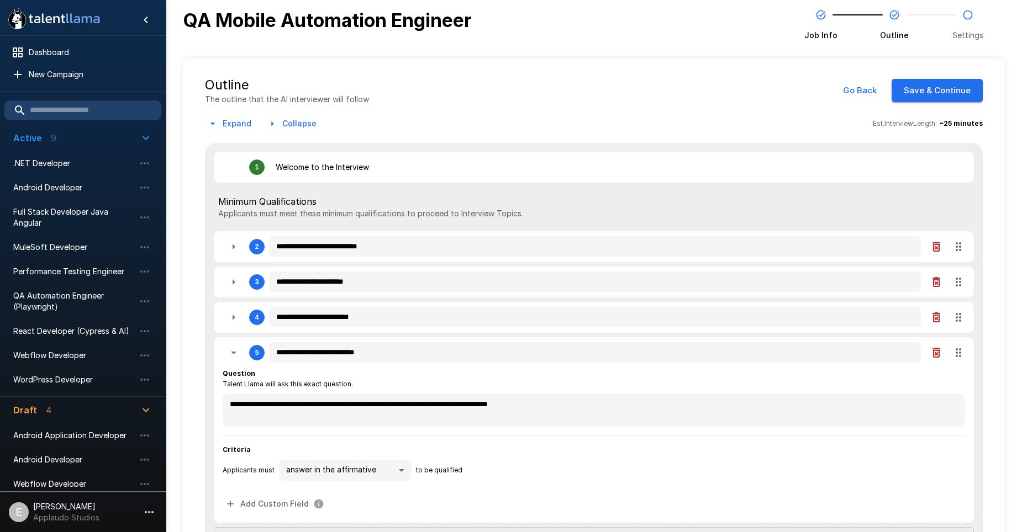
click at [226, 250] on button "button" at bounding box center [234, 247] width 22 height 22
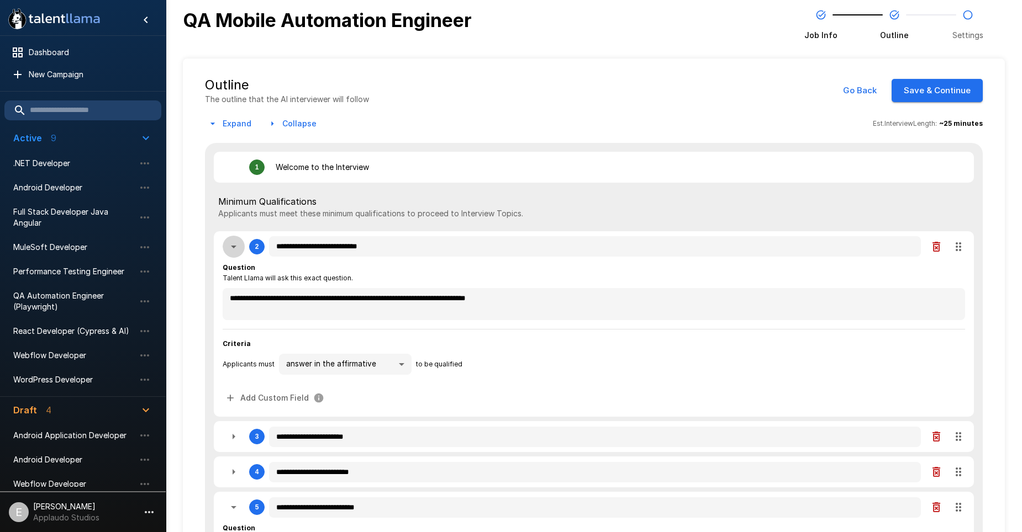
click at [226, 250] on button "button" at bounding box center [234, 247] width 22 height 22
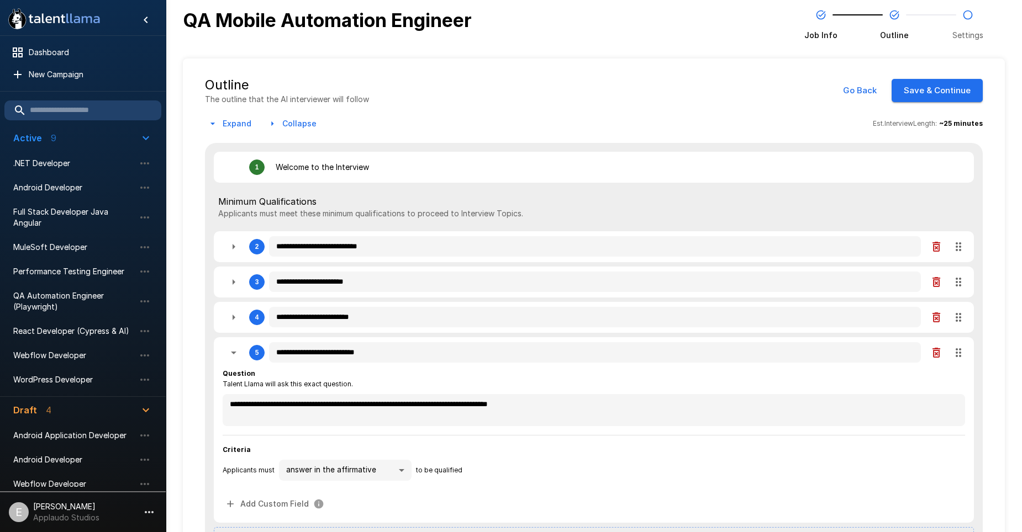
click at [226, 250] on button "button" at bounding box center [234, 247] width 22 height 22
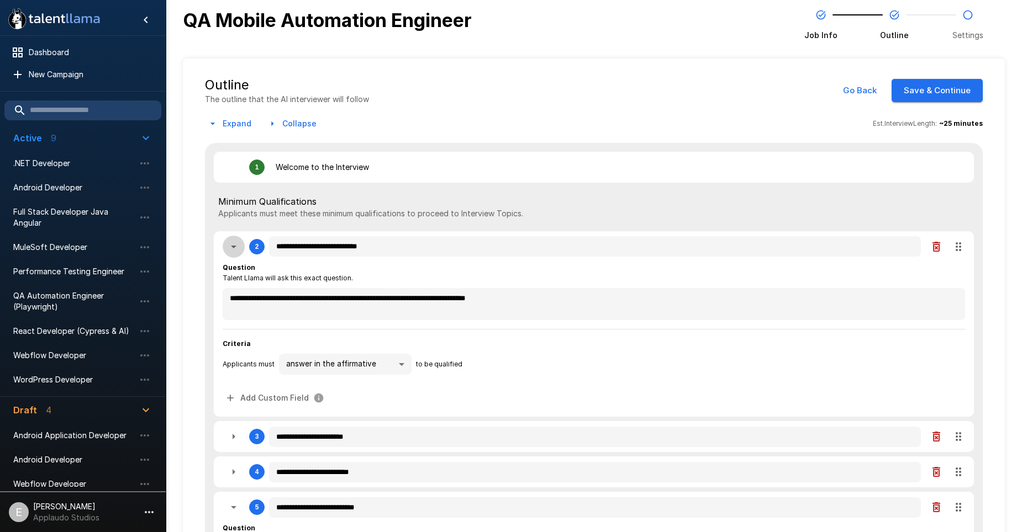
click at [226, 250] on button "button" at bounding box center [234, 247] width 22 height 22
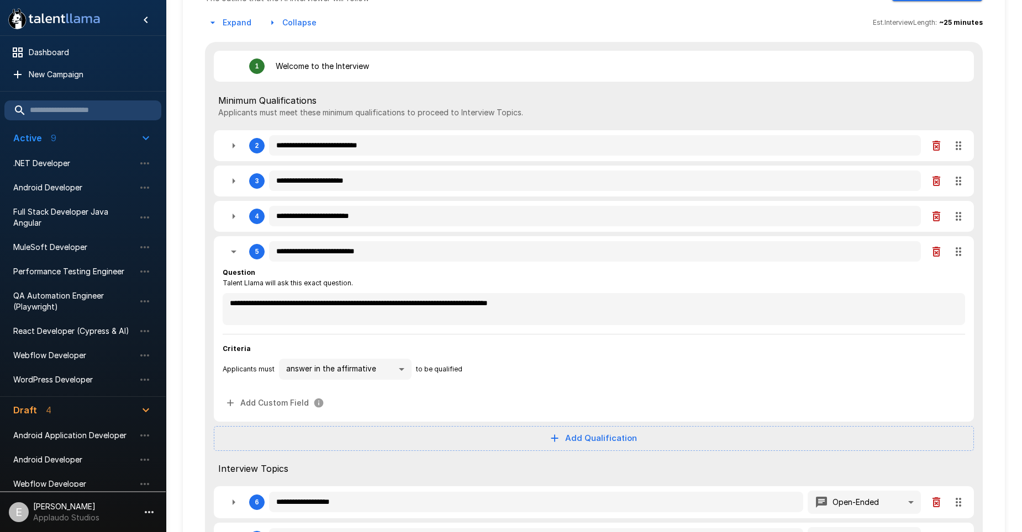
scroll to position [110, 0]
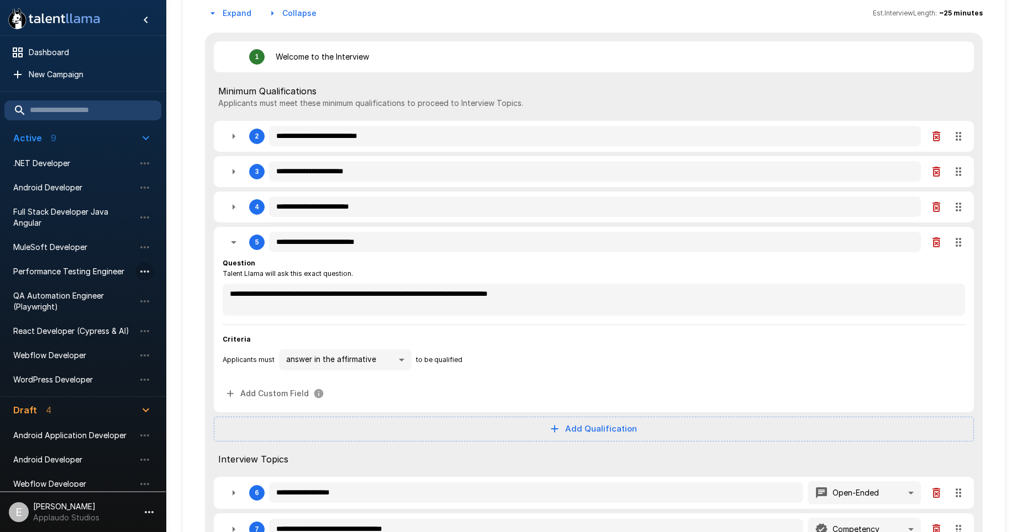
click at [146, 271] on icon "button" at bounding box center [144, 271] width 13 height 13
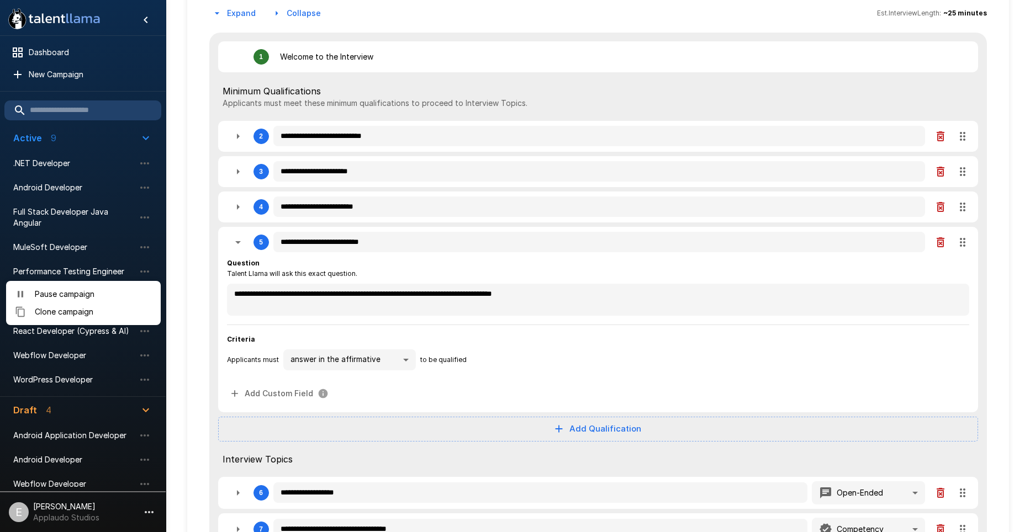
click at [144, 273] on div at bounding box center [515, 266] width 1030 height 532
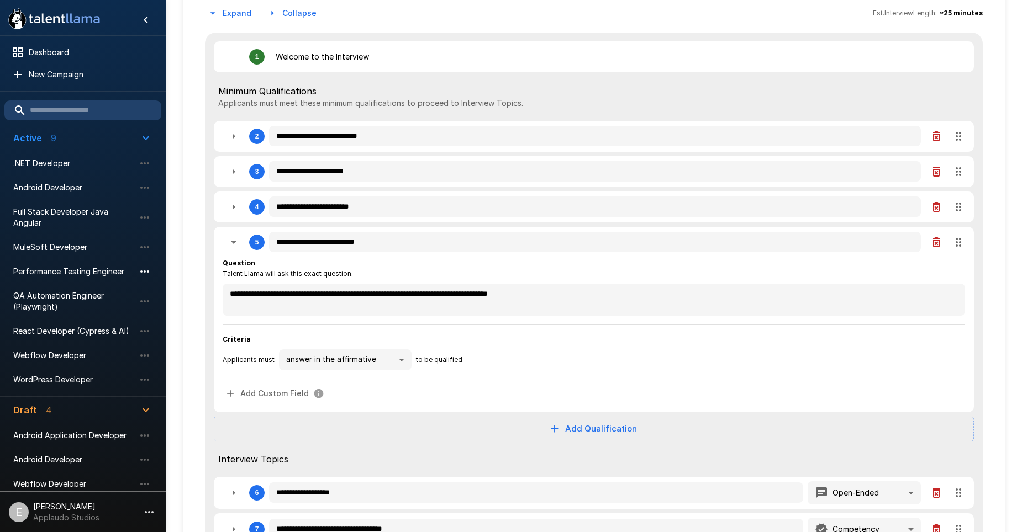
click at [141, 269] on icon "button" at bounding box center [144, 271] width 13 height 13
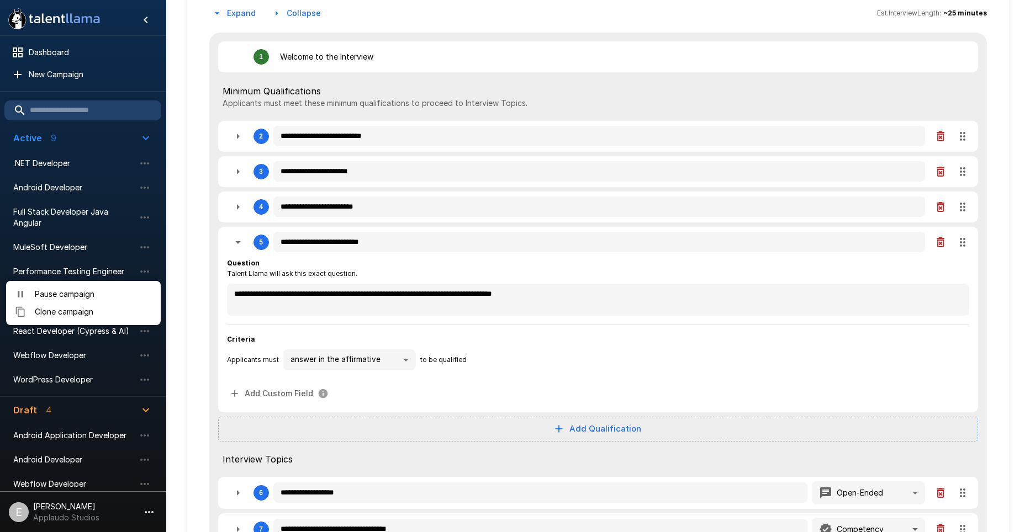
click at [119, 298] on span "Pause campaign" at bounding box center [93, 294] width 117 height 11
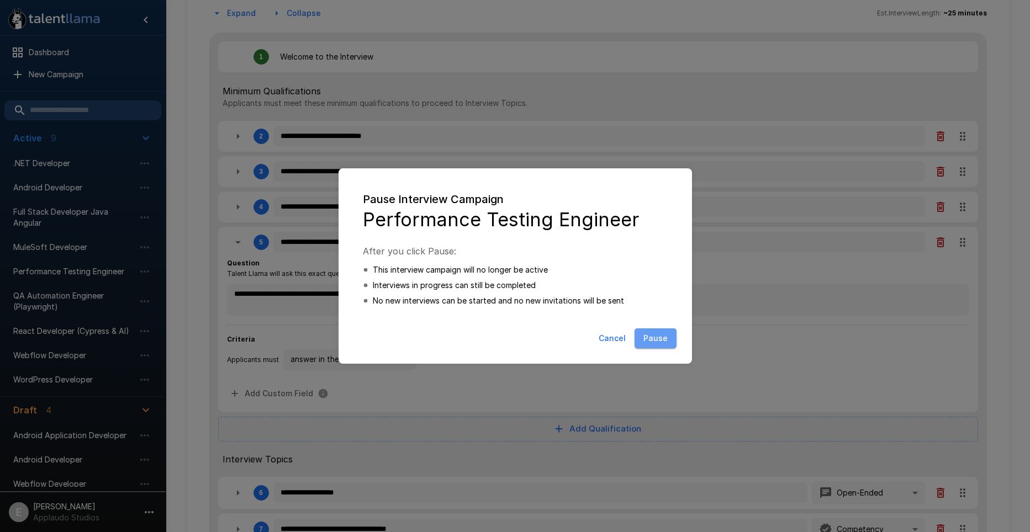
click at [647, 343] on button "Pause" at bounding box center [656, 339] width 42 height 20
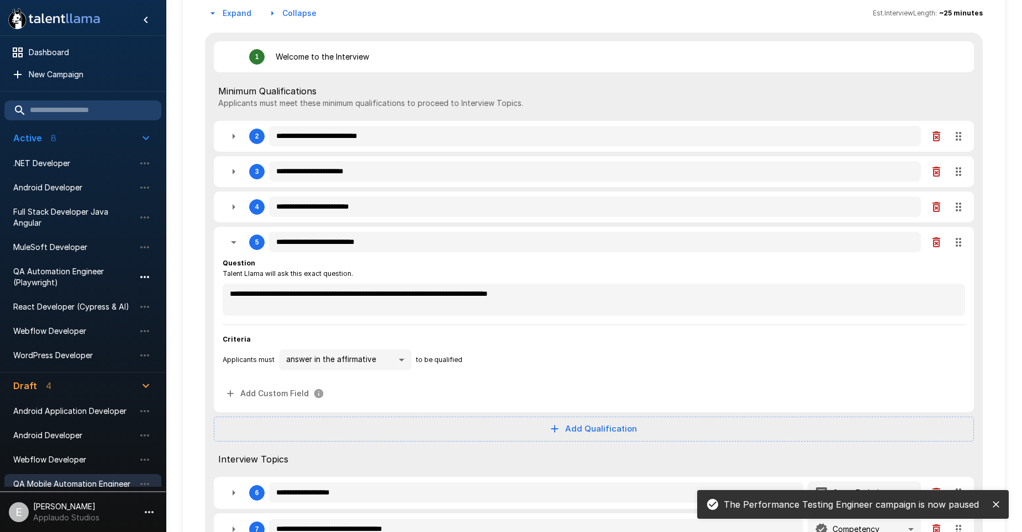
click at [145, 277] on icon "button" at bounding box center [144, 277] width 9 height 2
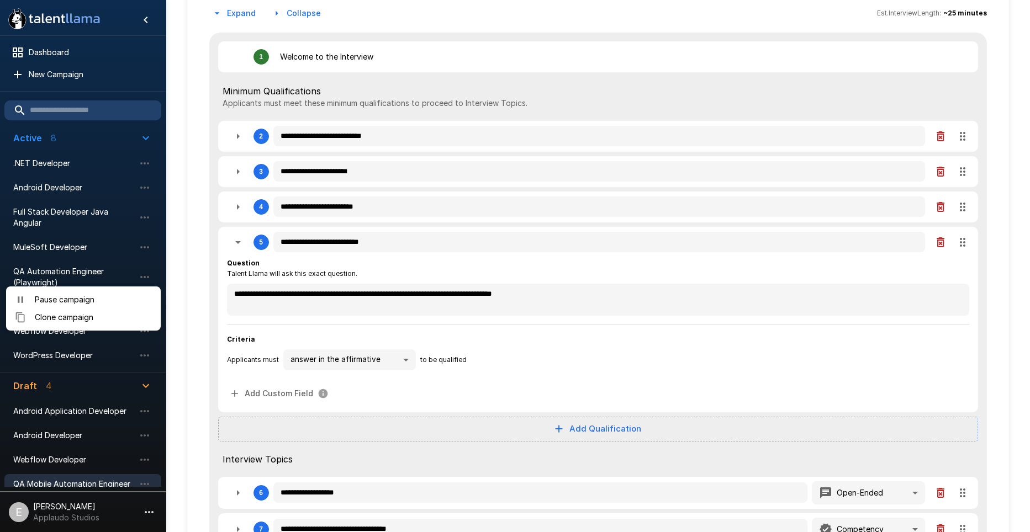
click at [136, 303] on span "Pause campaign" at bounding box center [93, 299] width 117 height 11
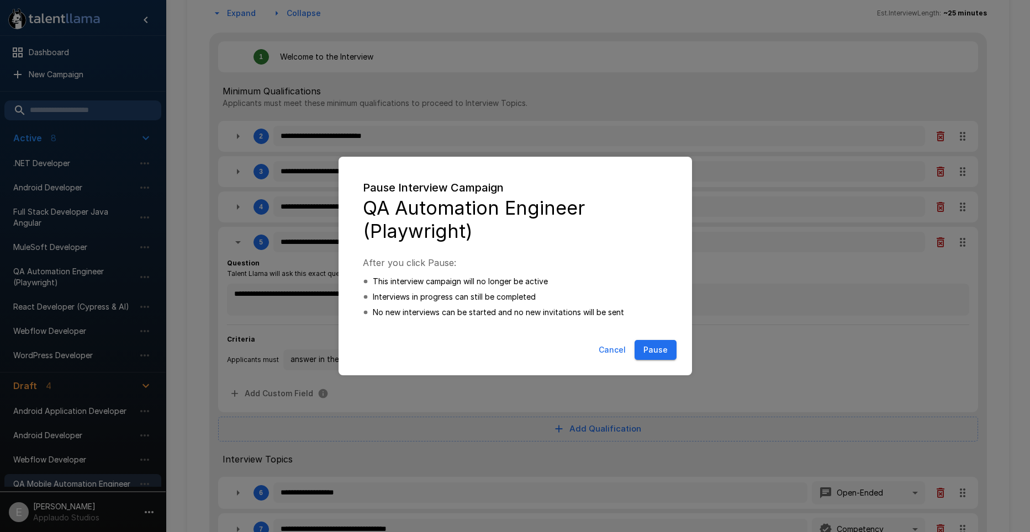
click at [664, 349] on button "Pause" at bounding box center [656, 350] width 42 height 20
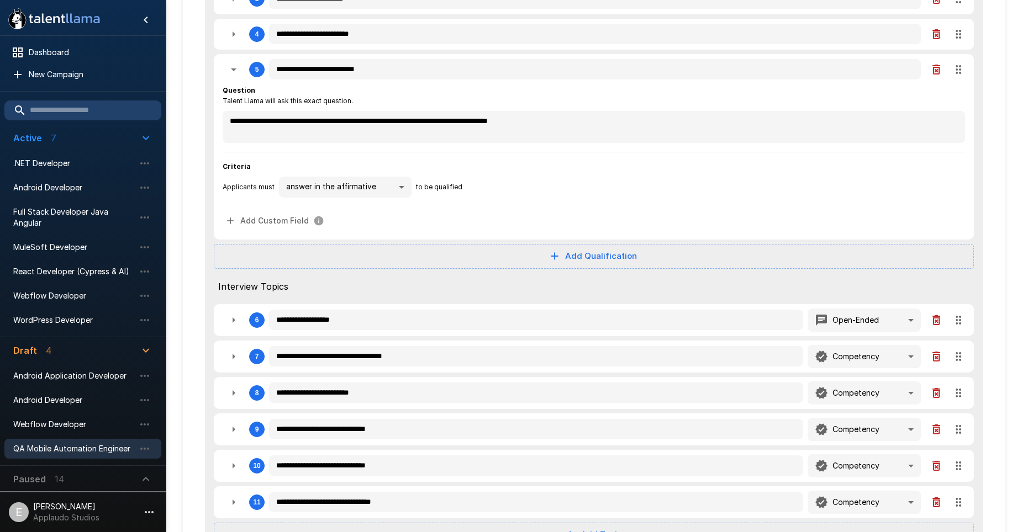
scroll to position [267, 0]
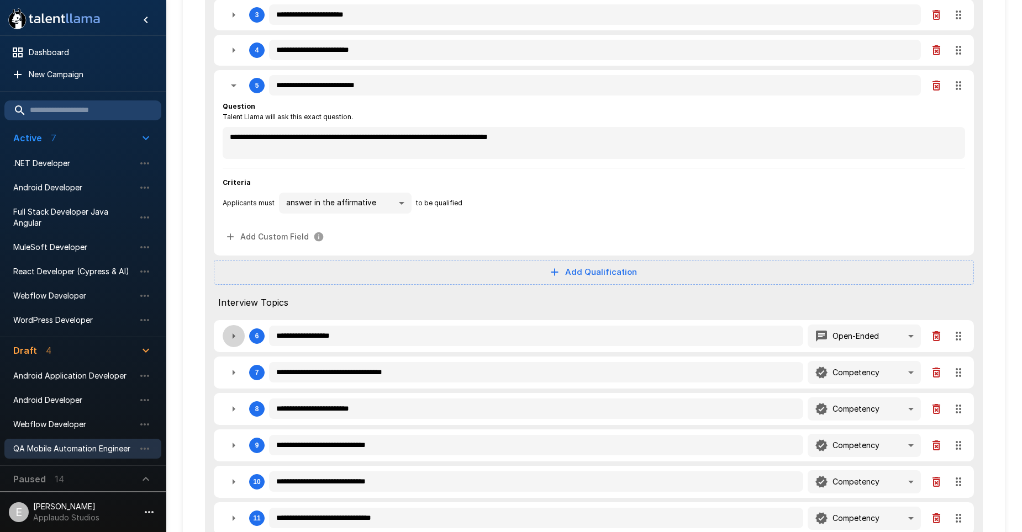
click at [234, 338] on icon "button" at bounding box center [233, 336] width 13 height 13
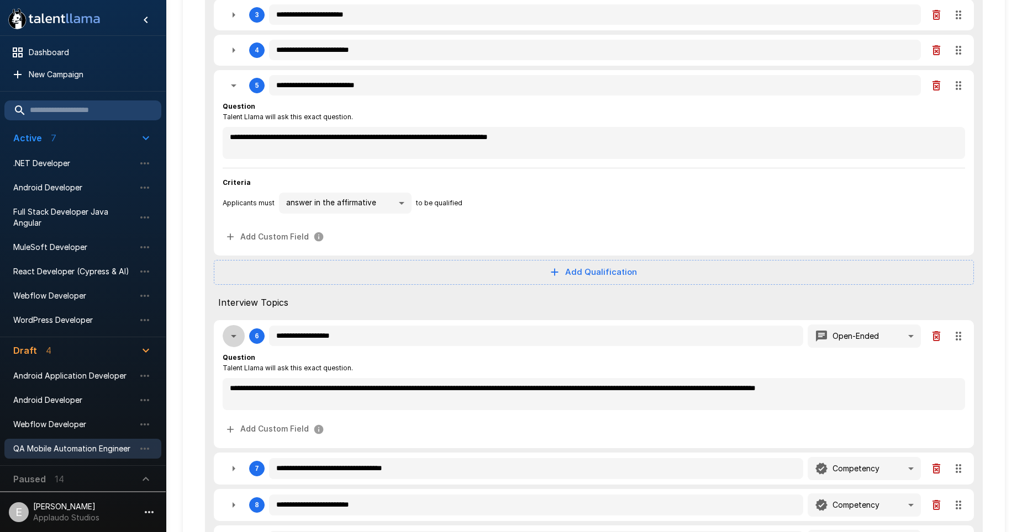
click at [234, 337] on icon "button" at bounding box center [233, 336] width 13 height 13
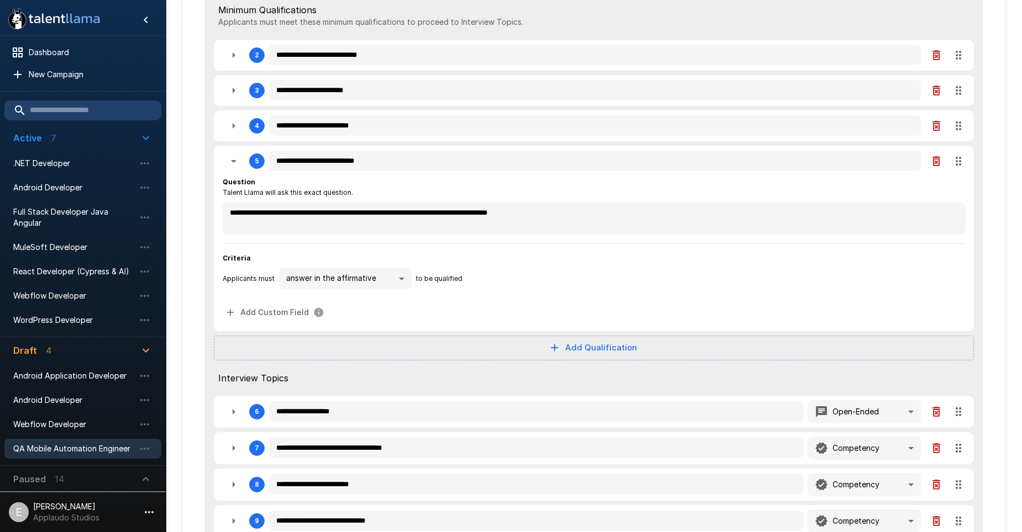
drag, startPoint x: 191, startPoint y: 361, endPoint x: 199, endPoint y: 306, distance: 55.3
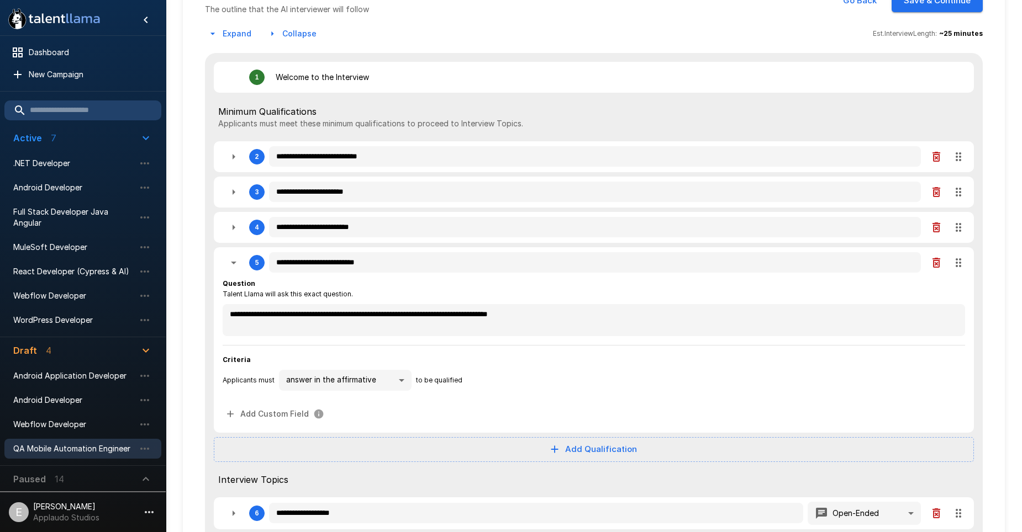
scroll to position [27, 0]
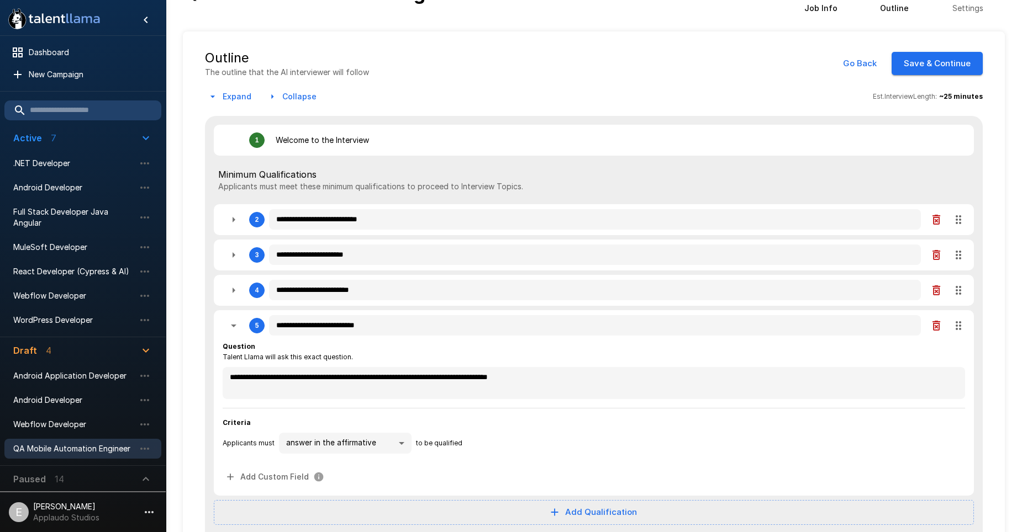
click at [227, 216] on icon "button" at bounding box center [233, 219] width 13 height 13
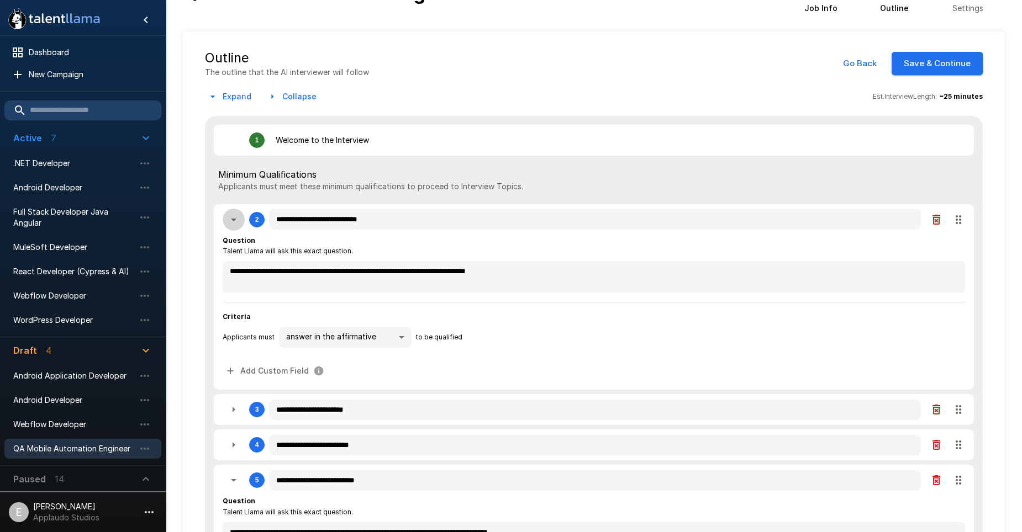
click at [234, 217] on icon "button" at bounding box center [233, 219] width 13 height 13
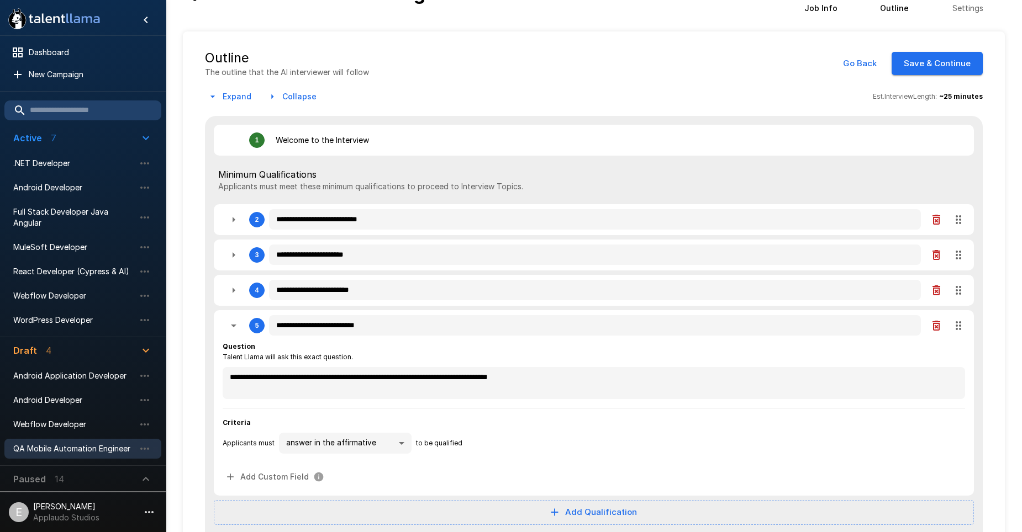
click at [232, 254] on icon "button" at bounding box center [233, 255] width 3 height 6
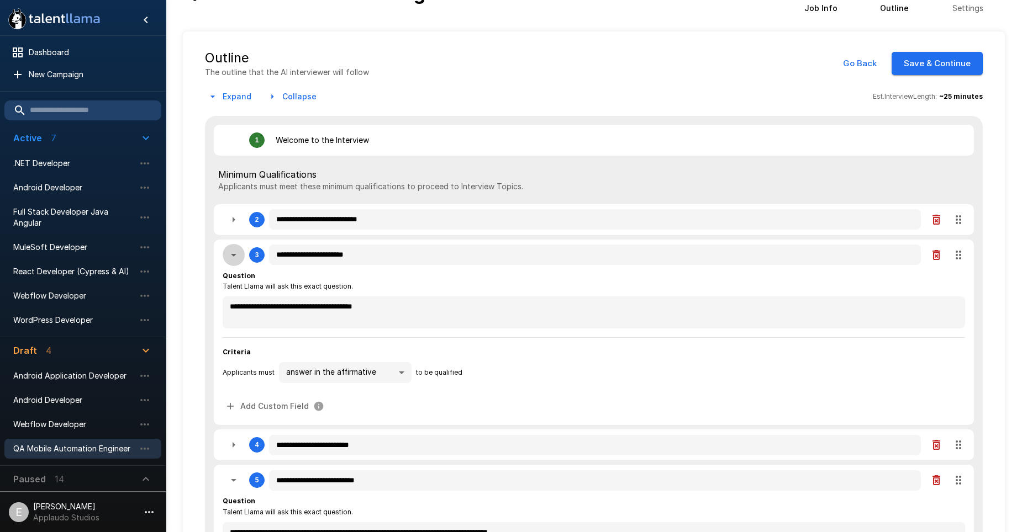
click at [235, 258] on icon "button" at bounding box center [233, 255] width 13 height 13
